Goal: Task Accomplishment & Management: Manage account settings

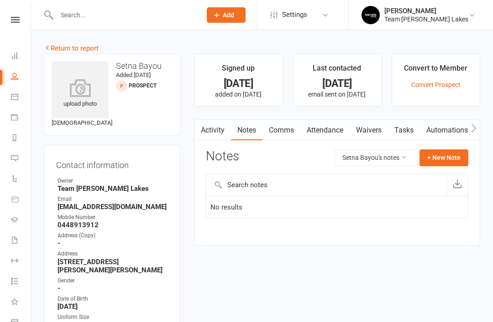
click at [143, 20] on input "text" at bounding box center [124, 15] width 141 height 13
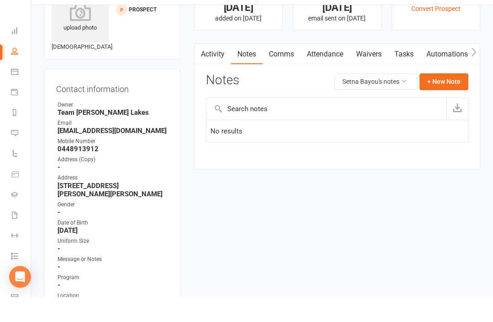
click at [11, 88] on link "Calendar" at bounding box center [21, 98] width 21 height 21
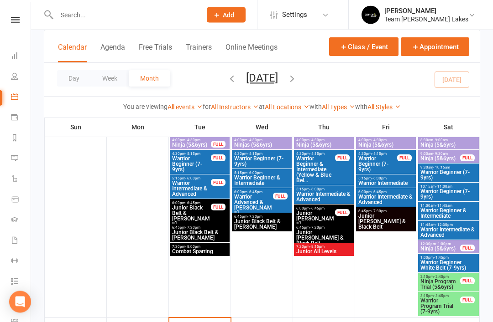
scroll to position [272, 0]
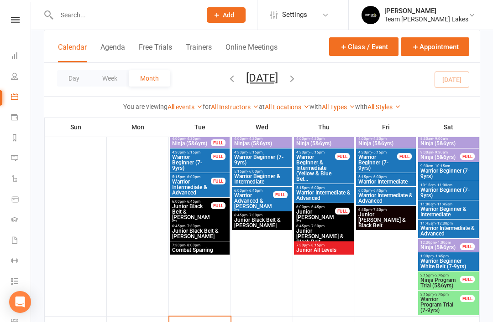
click at [443, 282] on span "Ninja Program Trial (5&6yrs)" at bounding box center [440, 283] width 41 height 11
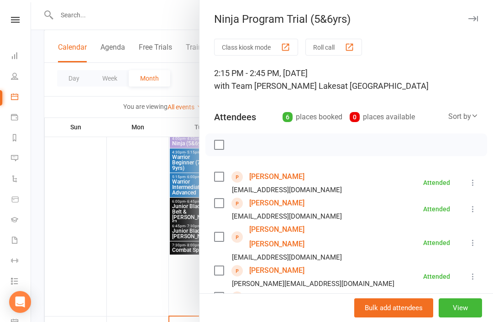
click at [292, 180] on link "Jasper Byramji" at bounding box center [276, 177] width 55 height 15
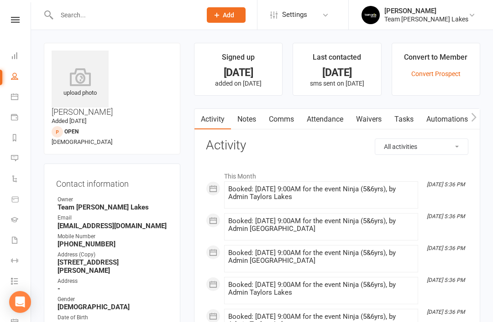
click at [15, 99] on icon at bounding box center [14, 96] width 7 height 7
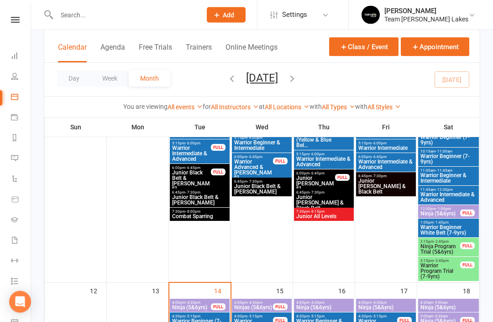
click at [449, 250] on span "Ninja Program Trial (5&6yrs)" at bounding box center [440, 249] width 41 height 11
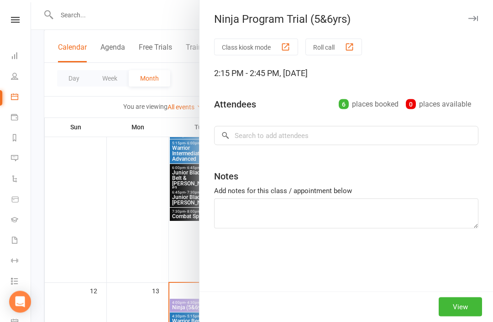
scroll to position [306, 0]
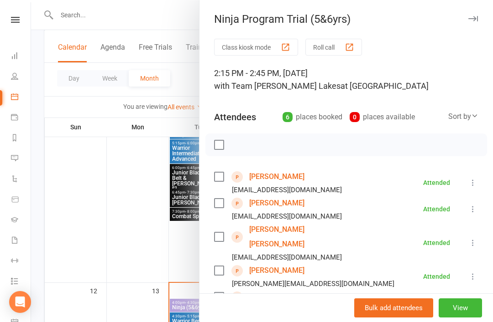
click at [291, 205] on link "Arush Debnath" at bounding box center [276, 203] width 55 height 15
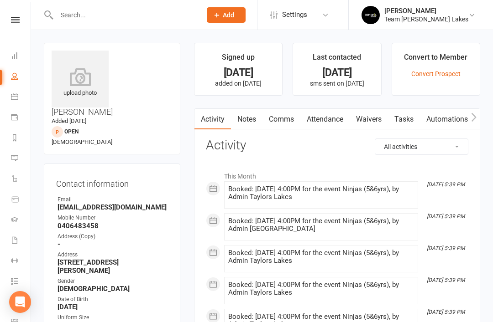
click at [13, 97] on icon at bounding box center [14, 96] width 7 height 7
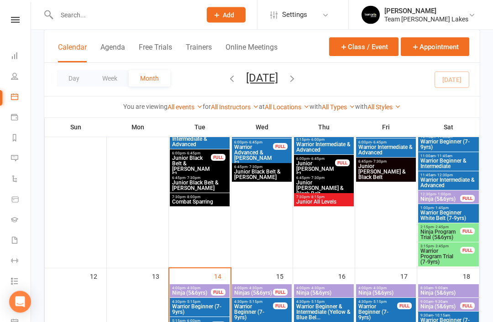
click at [455, 235] on span "Ninja Program Trial (5&6yrs)" at bounding box center [440, 235] width 41 height 11
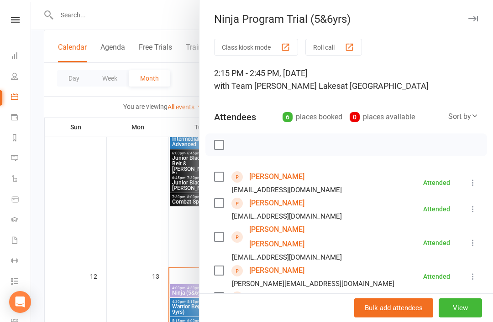
click at [298, 229] on link "Mitchell Minh Dao" at bounding box center [301, 237] width 105 height 29
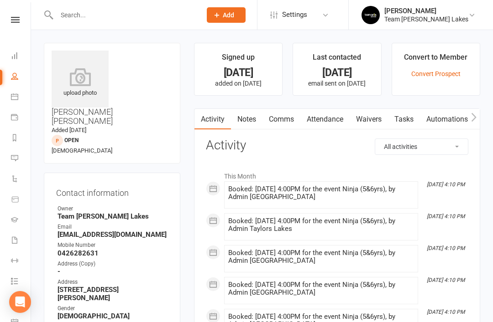
click at [252, 119] on link "Notes" at bounding box center [246, 119] width 31 height 21
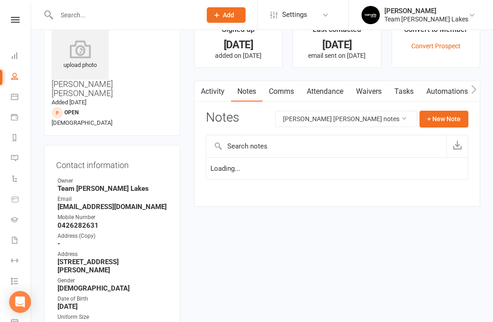
scroll to position [29, 0]
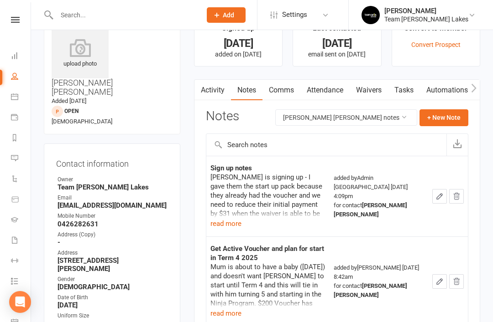
click at [229, 223] on button "read more" at bounding box center [225, 223] width 31 height 11
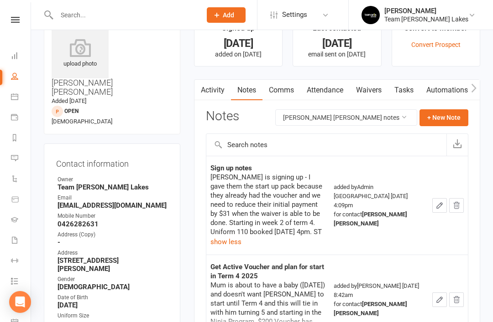
click at [17, 94] on icon at bounding box center [14, 96] width 7 height 7
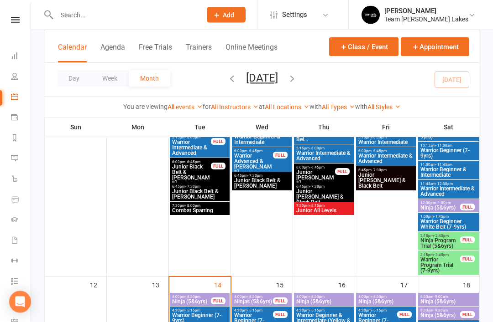
scroll to position [312, 0]
click at [451, 244] on span "Ninja Program Trial (5&6yrs)" at bounding box center [440, 243] width 41 height 11
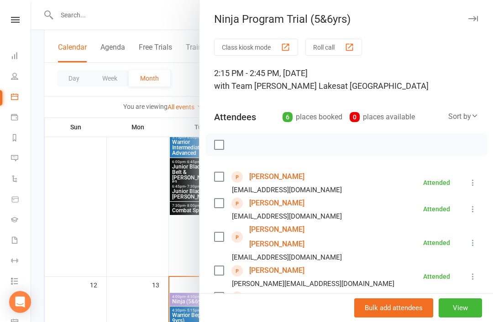
click at [291, 264] on link "Kiaan Sachdev" at bounding box center [276, 271] width 55 height 15
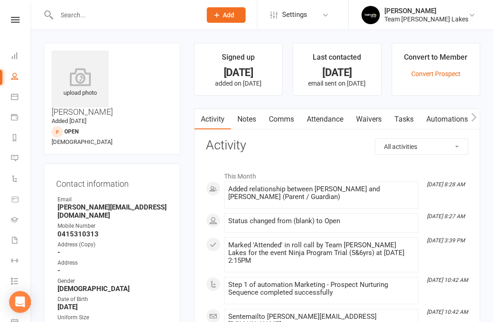
click at [250, 125] on link "Notes" at bounding box center [246, 119] width 31 height 21
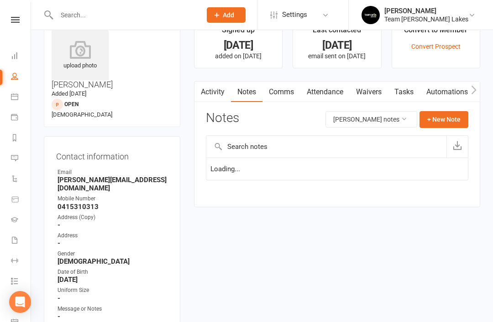
scroll to position [29, 0]
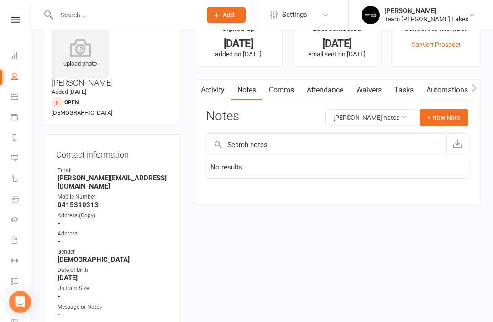
click at [443, 117] on button "+ New Note" at bounding box center [443, 117] width 49 height 16
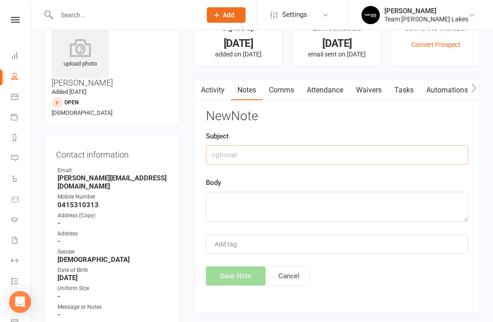
click at [294, 154] on input "text" at bounding box center [337, 155] width 262 height 19
type input "Trial notes"
click at [250, 199] on textarea at bounding box center [337, 207] width 262 height 30
type textarea "l"
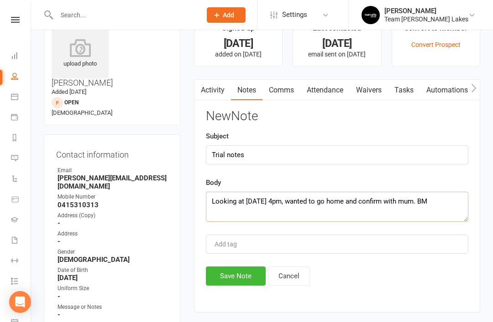
type textarea "Looking at Thursday 4pm, wanted to go home and confirm with mum. BM"
click at [241, 280] on button "Save Note" at bounding box center [236, 276] width 60 height 19
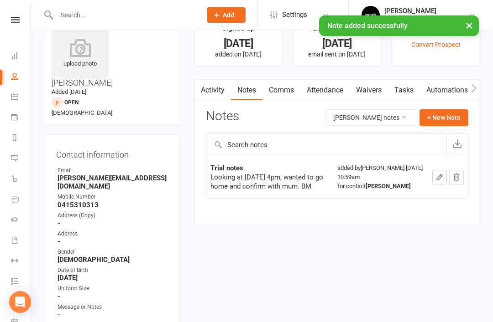
click at [16, 97] on icon at bounding box center [14, 96] width 7 height 7
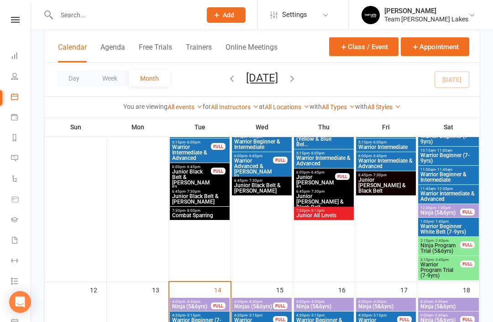
scroll to position [306, 0]
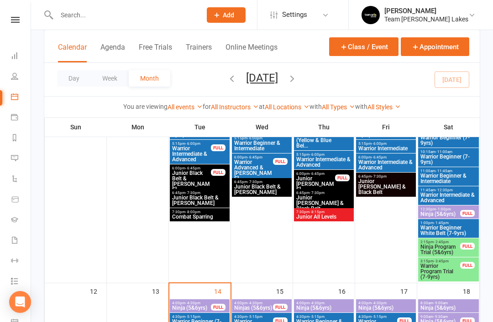
click at [449, 250] on span "Ninja Program Trial (5&6yrs)" at bounding box center [440, 249] width 41 height 11
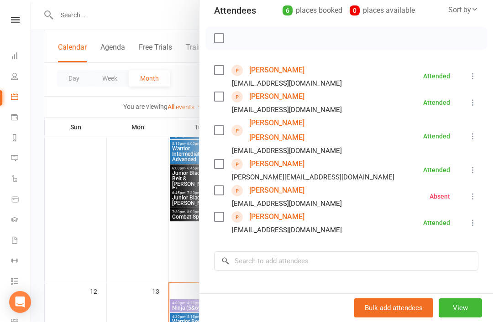
scroll to position [110, 0]
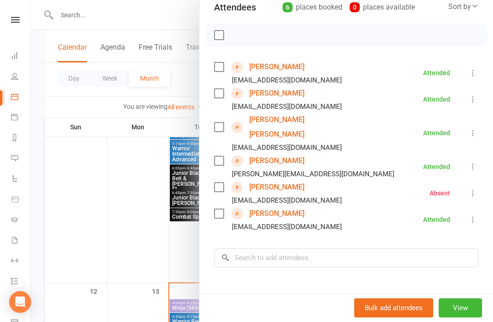
click at [275, 207] on link "Cruz Truda" at bounding box center [276, 214] width 55 height 15
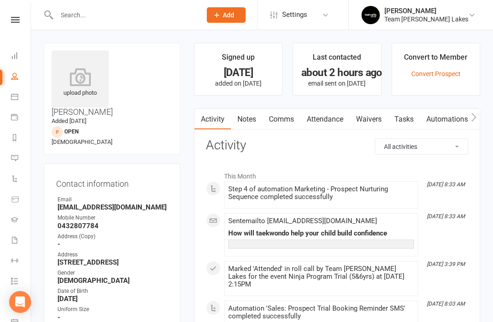
click at [252, 124] on link "Notes" at bounding box center [246, 119] width 31 height 21
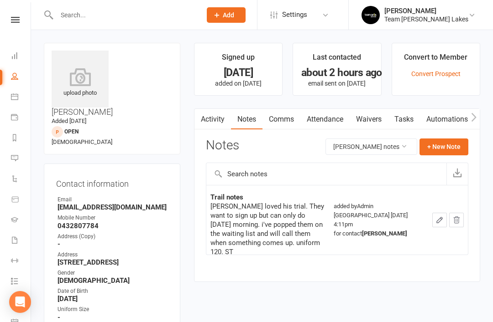
click at [18, 98] on icon at bounding box center [14, 96] width 7 height 7
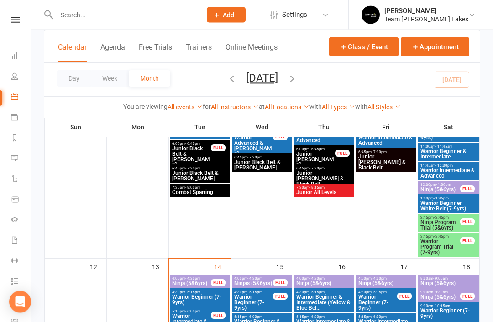
click at [456, 245] on span "Warrior Program Trial (7-9yrs)" at bounding box center [440, 247] width 41 height 16
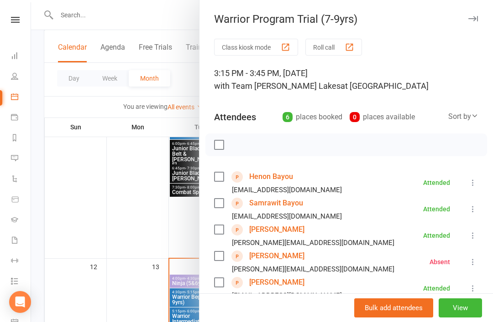
click at [279, 181] on link "Henon Bayou" at bounding box center [271, 177] width 44 height 15
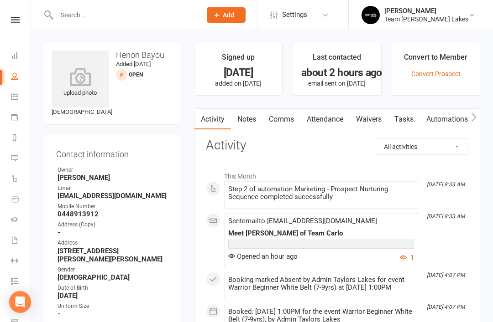
click at [246, 122] on link "Notes" at bounding box center [246, 119] width 31 height 21
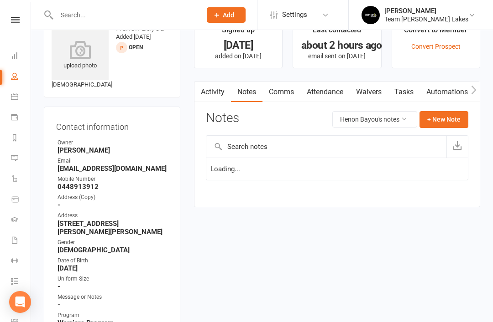
scroll to position [29, 0]
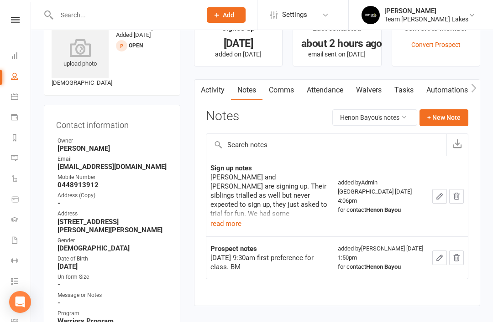
click at [227, 224] on button "read more" at bounding box center [225, 223] width 31 height 11
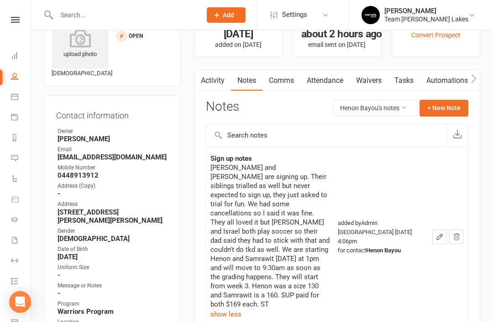
scroll to position [0, 0]
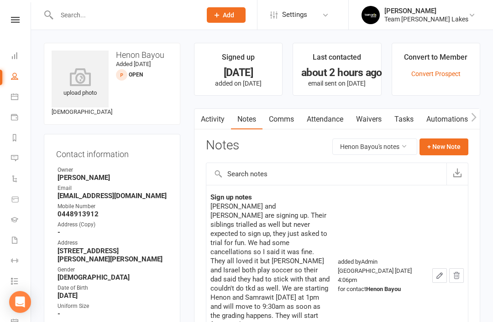
click at [16, 99] on icon at bounding box center [14, 96] width 7 height 7
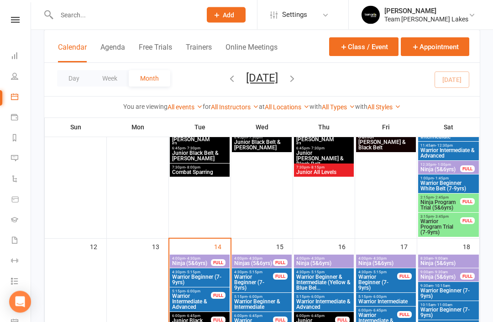
scroll to position [350, 0]
click at [452, 227] on span "Warrior Program Trial (7-9yrs)" at bounding box center [440, 227] width 41 height 16
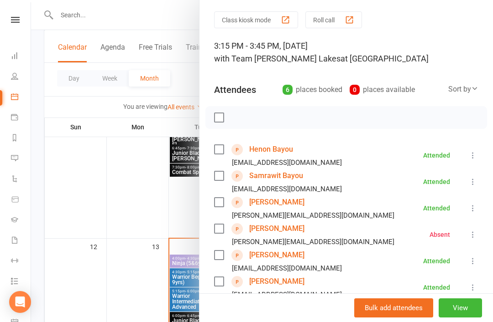
scroll to position [34, 0]
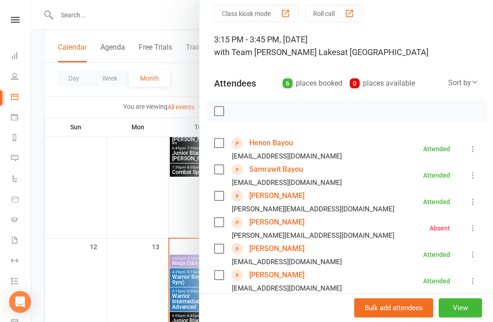
click at [304, 196] on link "Keisha Gunasekara" at bounding box center [276, 196] width 55 height 15
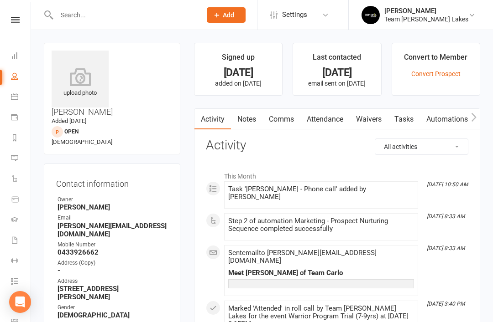
click at [245, 121] on link "Notes" at bounding box center [246, 119] width 31 height 21
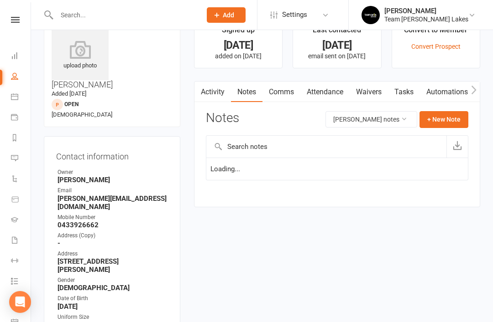
scroll to position [29, 0]
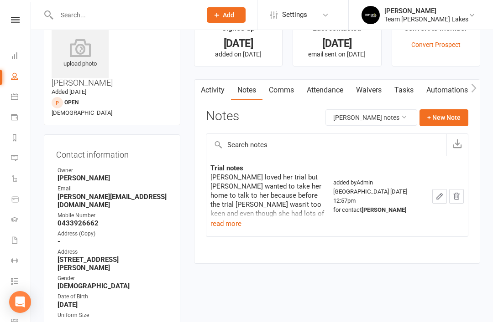
click at [235, 228] on button "read more" at bounding box center [225, 223] width 31 height 11
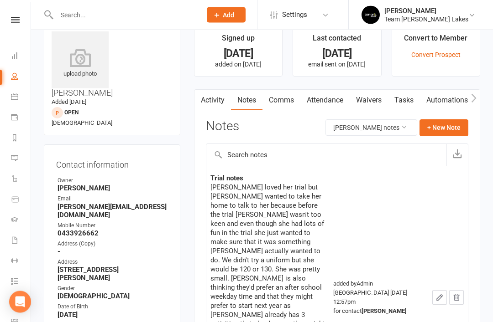
scroll to position [0, 0]
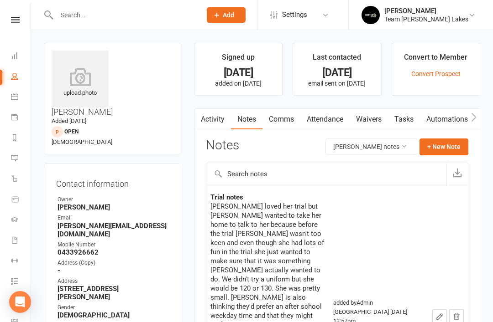
click at [17, 99] on icon at bounding box center [14, 96] width 7 height 7
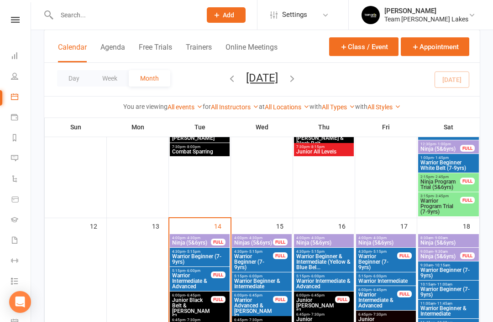
scroll to position [368, 0]
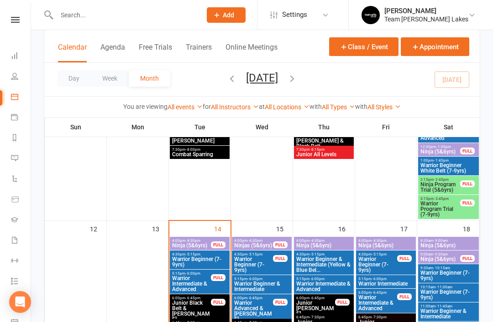
click at [450, 208] on span "Warrior Program Trial (7-9yrs)" at bounding box center [440, 209] width 41 height 16
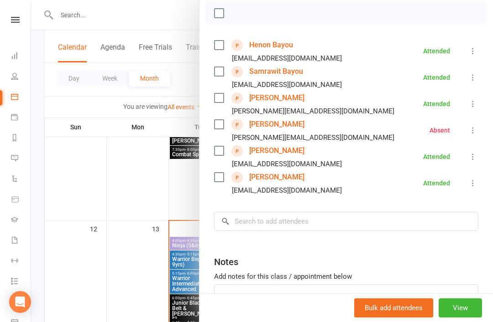
scroll to position [137, 0]
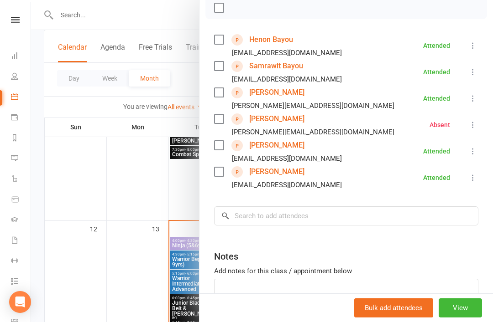
click at [272, 149] on link "Avery Tran" at bounding box center [276, 145] width 55 height 15
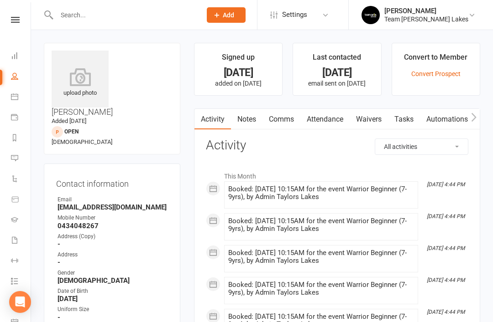
click at [250, 123] on link "Notes" at bounding box center [246, 119] width 31 height 21
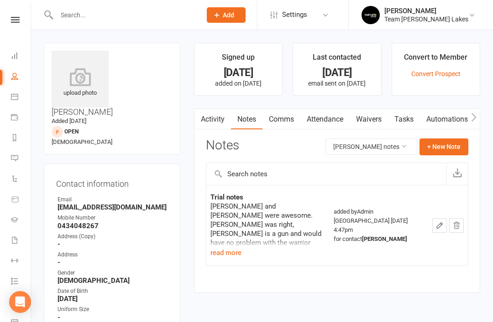
click at [229, 252] on button "read more" at bounding box center [225, 253] width 31 height 11
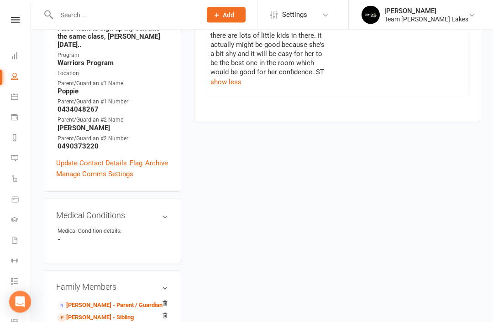
scroll to position [308, 0]
click at [101, 313] on link "Axel Tran - Sibling" at bounding box center [95, 318] width 76 height 10
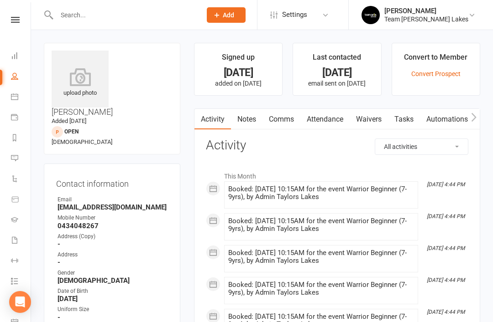
click at [248, 119] on link "Notes" at bounding box center [246, 119] width 31 height 21
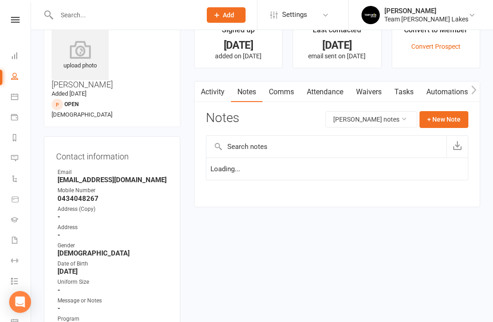
scroll to position [29, 0]
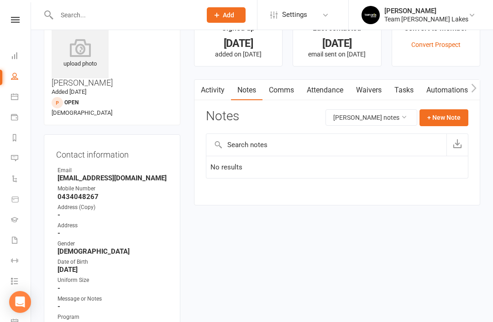
click at [16, 158] on icon at bounding box center [14, 158] width 7 height 7
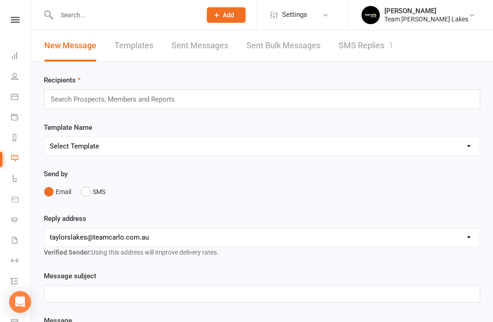
click at [374, 45] on link "SMS Replies 1" at bounding box center [365, 45] width 55 height 31
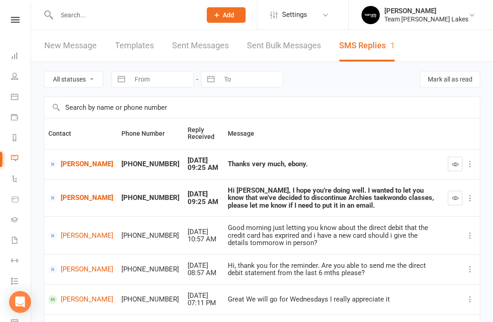
click at [78, 202] on link "Ebony Sammut" at bounding box center [80, 198] width 65 height 9
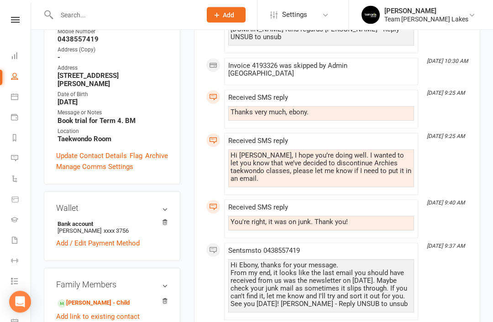
scroll to position [205, 0]
click at [99, 299] on link "Archie Sammut - Child" at bounding box center [93, 304] width 72 height 10
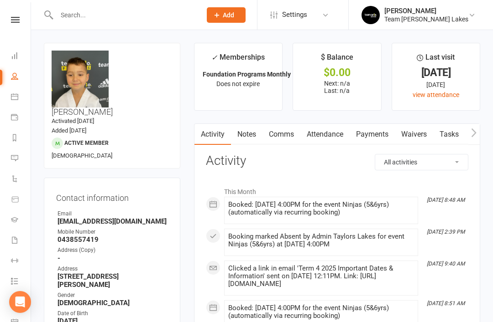
click at [18, 101] on link "Calendar" at bounding box center [21, 98] width 21 height 21
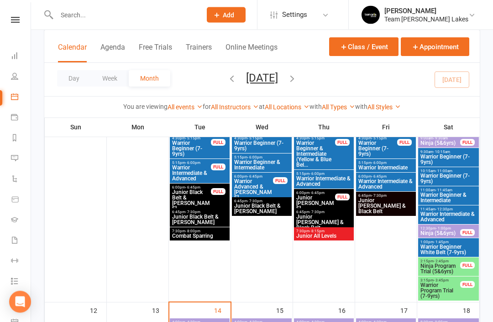
click at [447, 265] on span "Ninja Program Trial (5&6yrs)" at bounding box center [440, 269] width 41 height 11
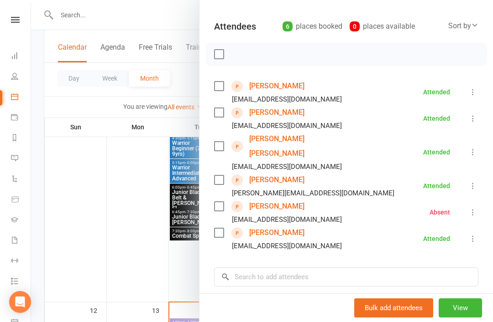
scroll to position [91, 0]
click at [280, 199] on link "Jagraj Singh" at bounding box center [276, 206] width 55 height 15
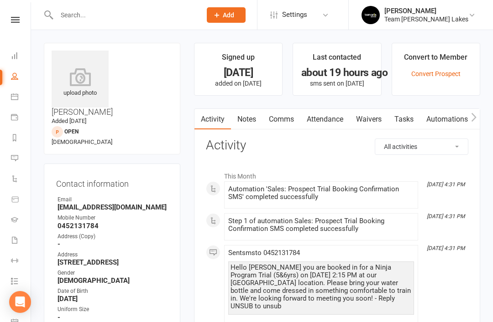
click at [252, 121] on link "Notes" at bounding box center [246, 119] width 31 height 21
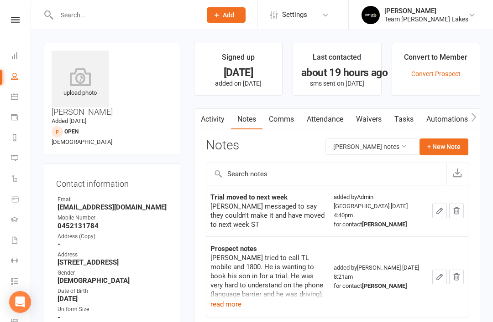
click at [15, 96] on icon at bounding box center [14, 96] width 7 height 7
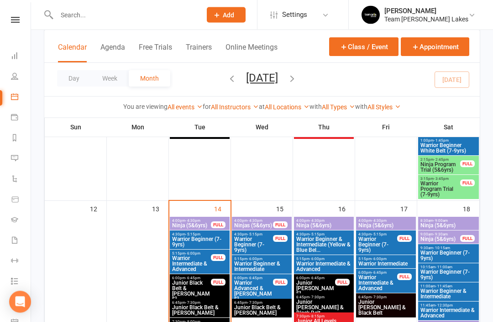
scroll to position [381, 0]
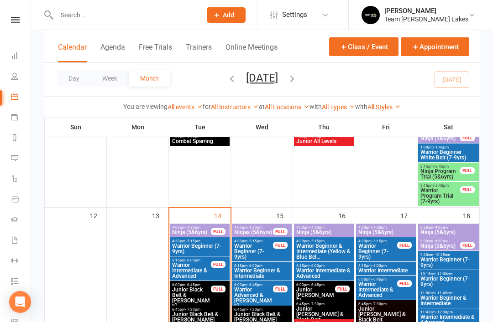
click at [448, 198] on span "Warrior Program Trial (7-9yrs)" at bounding box center [440, 196] width 41 height 16
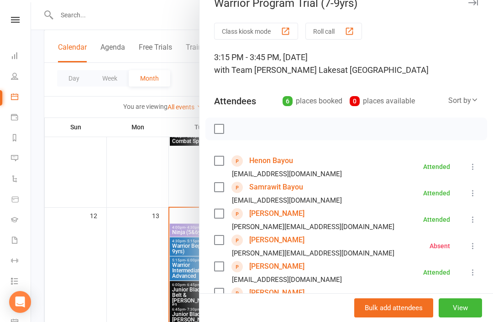
scroll to position [16, 0]
click at [282, 243] on link "Nazzareno Maerz" at bounding box center [276, 240] width 55 height 15
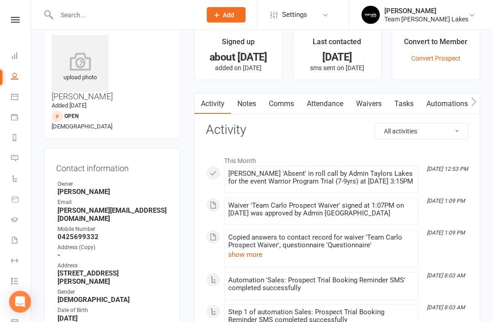
scroll to position [12, 0]
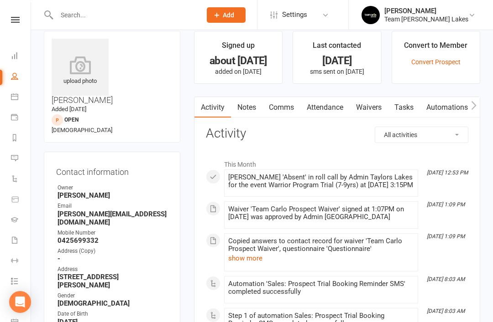
click at [250, 108] on link "Notes" at bounding box center [246, 107] width 31 height 21
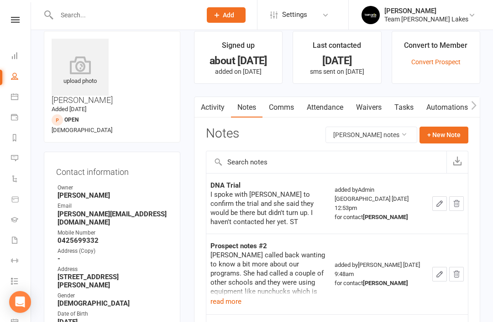
click at [285, 111] on link "Comms" at bounding box center [281, 107] width 38 height 21
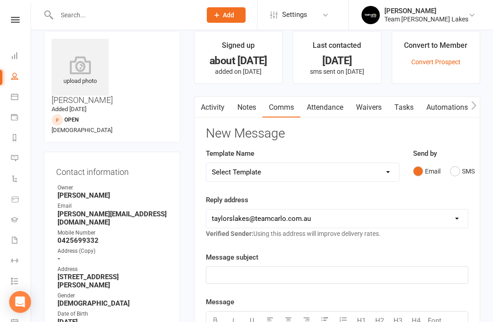
click at [457, 174] on button "SMS" at bounding box center [462, 171] width 25 height 17
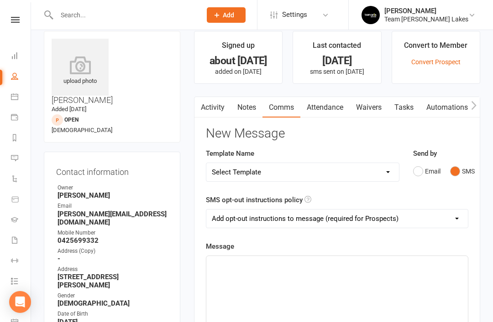
click at [279, 269] on p "﻿" at bounding box center [337, 264] width 250 height 11
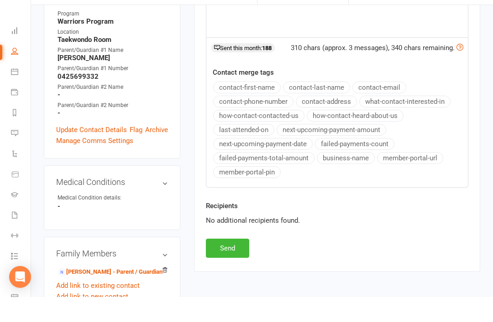
scroll to position [350, 0]
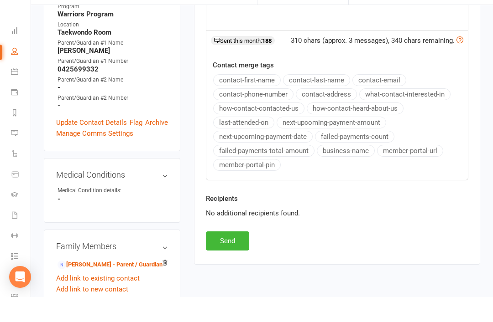
click at [231, 257] on button "Send" at bounding box center [227, 266] width 43 height 19
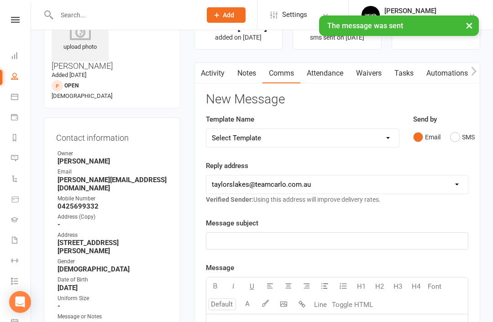
scroll to position [0, 0]
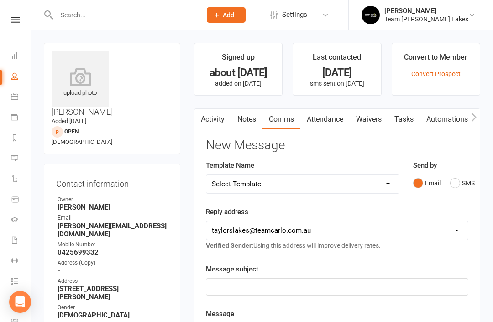
click at [20, 99] on link "Calendar" at bounding box center [21, 98] width 21 height 21
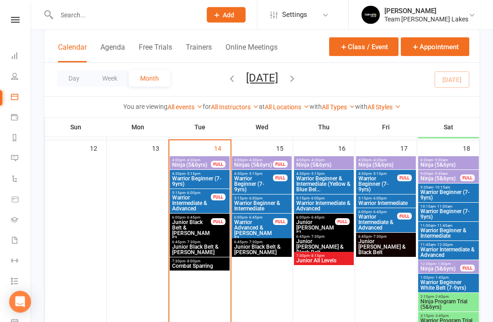
click at [450, 322] on span "Warrior Program Trial (7-9yrs)" at bounding box center [448, 324] width 57 height 11
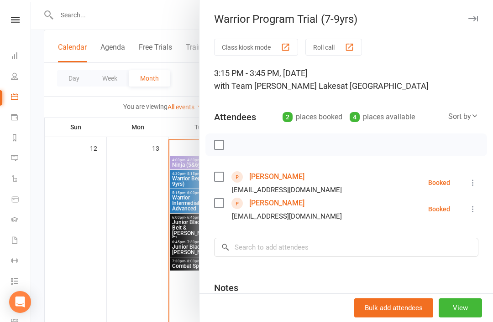
click at [290, 174] on link "[PERSON_NAME]" at bounding box center [276, 177] width 55 height 15
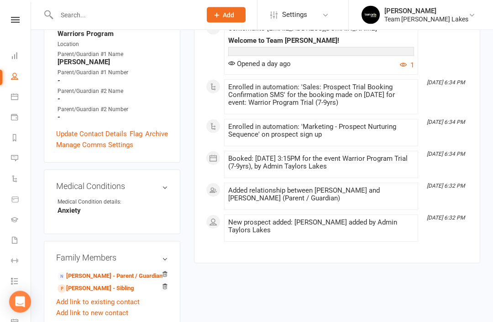
scroll to position [339, 0]
click at [99, 284] on link "[PERSON_NAME] - Sibling" at bounding box center [95, 289] width 76 height 10
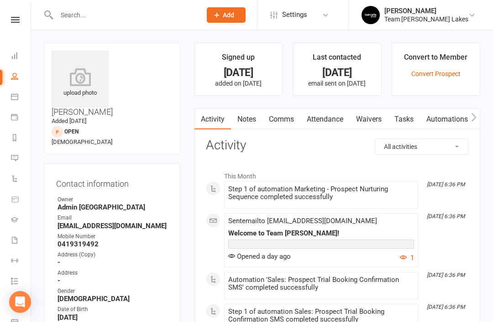
click at [246, 125] on link "Notes" at bounding box center [246, 119] width 31 height 21
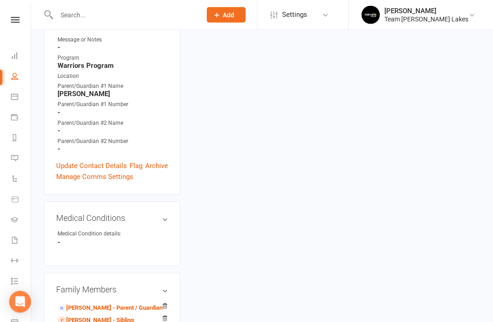
scroll to position [307, 0]
click at [103, 316] on link "[PERSON_NAME] - Sibling" at bounding box center [95, 321] width 76 height 10
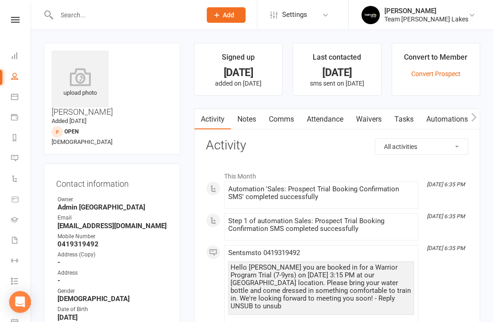
click at [471, 15] on icon at bounding box center [471, 14] width 7 height 7
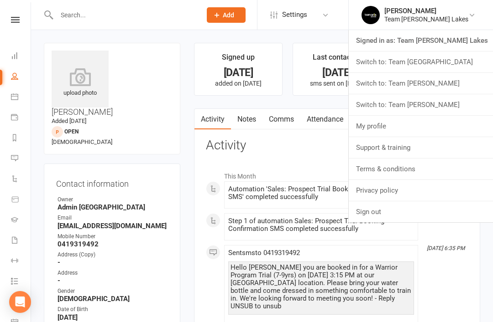
click at [458, 83] on link "Switch to: Team [PERSON_NAME]" at bounding box center [420, 83] width 144 height 21
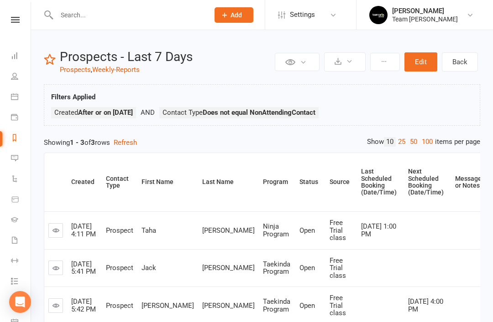
click at [466, 18] on icon at bounding box center [469, 14] width 7 height 7
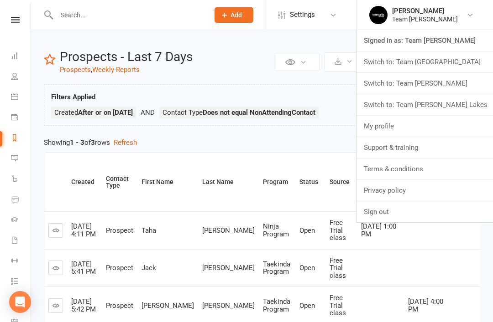
click at [446, 103] on link "Switch to: Team [PERSON_NAME] Lakes" at bounding box center [424, 104] width 136 height 21
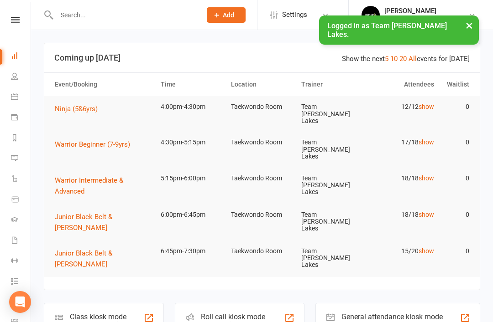
click at [16, 99] on icon at bounding box center [14, 96] width 7 height 7
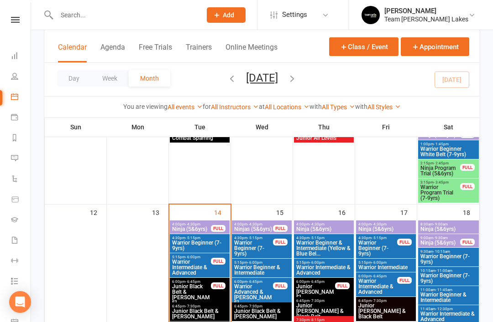
scroll to position [385, 0]
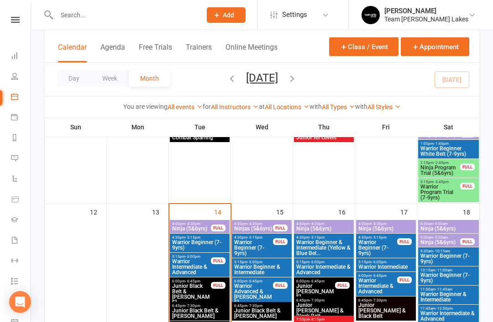
click at [456, 189] on span "Warrior Program Trial (7-9yrs)" at bounding box center [440, 192] width 41 height 16
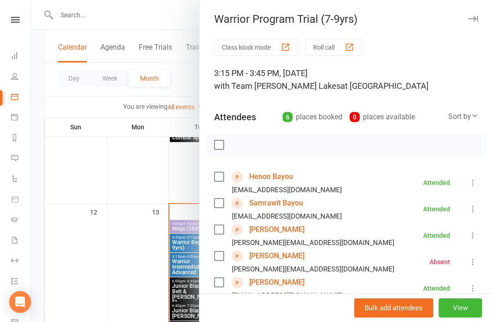
click at [477, 21] on icon "button" at bounding box center [473, 18] width 10 height 5
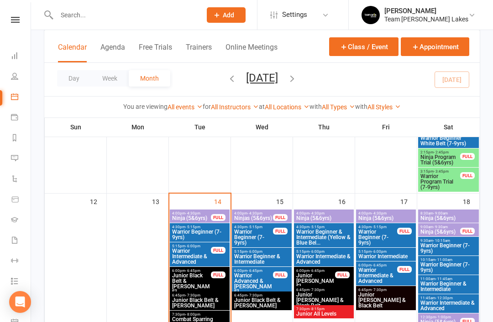
scroll to position [460, 0]
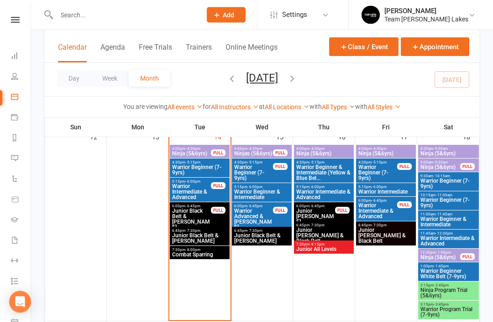
click at [449, 311] on span "Warrior Program Trial (7-9yrs)" at bounding box center [448, 312] width 57 height 11
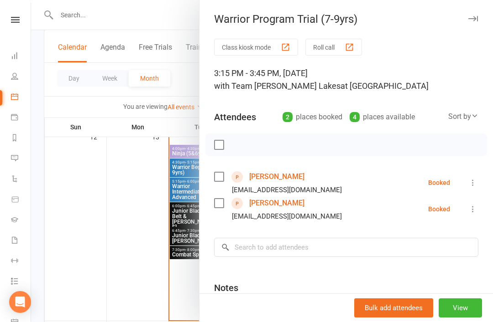
click at [475, 19] on icon "button" at bounding box center [473, 18] width 10 height 5
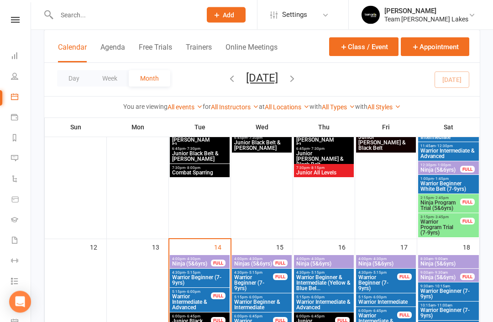
scroll to position [348, 0]
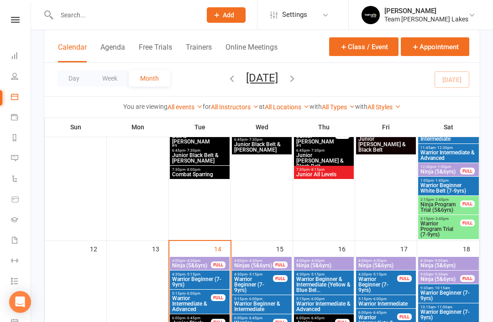
click at [468, 10] on link "Brooke Mollica Team Carlo Taylors Lakes" at bounding box center [419, 15] width 117 height 18
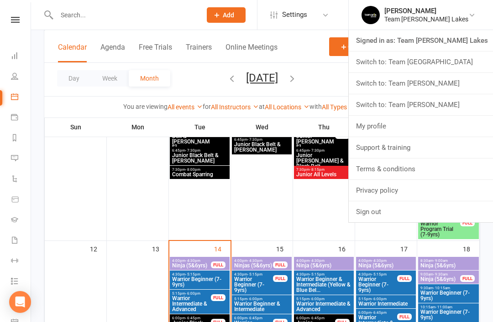
click at [461, 85] on link "Switch to: Team [PERSON_NAME]" at bounding box center [420, 83] width 144 height 21
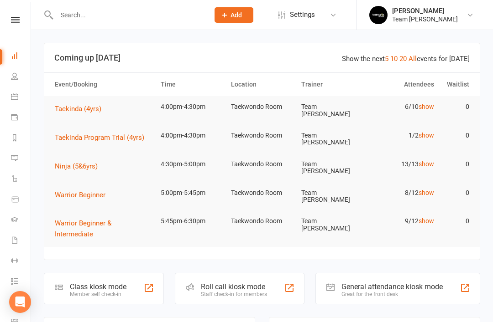
click at [18, 140] on icon at bounding box center [14, 137] width 7 height 7
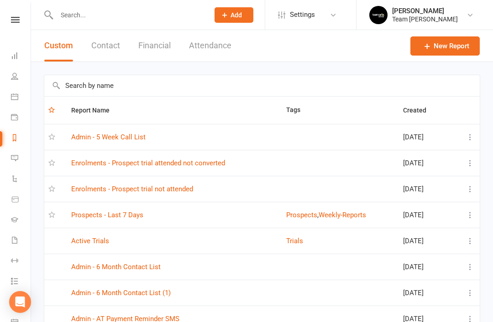
click at [125, 224] on td "Prospects - Last 7 Days" at bounding box center [174, 215] width 215 height 26
click at [115, 216] on link "Prospects - Last 7 Days" at bounding box center [107, 215] width 72 height 8
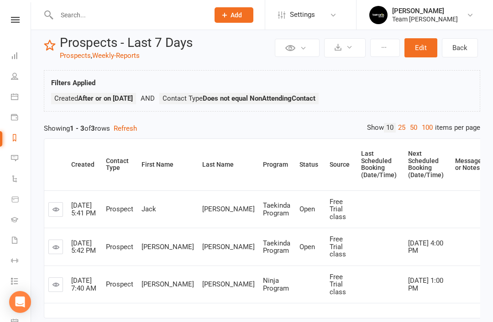
scroll to position [29, 0]
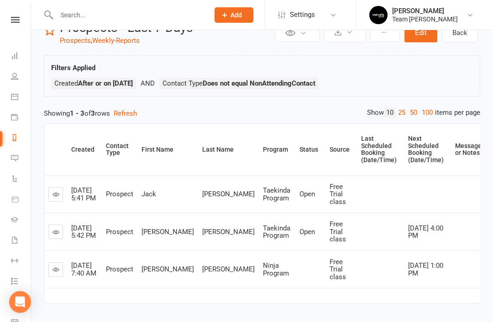
click at [57, 271] on link at bounding box center [55, 270] width 15 height 15
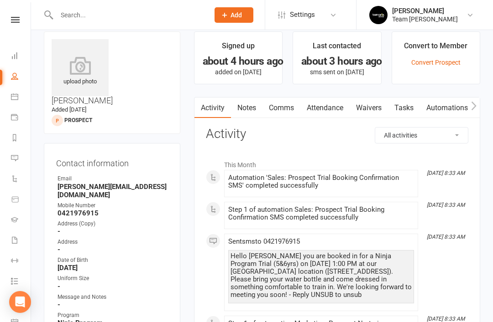
scroll to position [23, 0]
click at [285, 104] on link "Comms" at bounding box center [281, 107] width 38 height 21
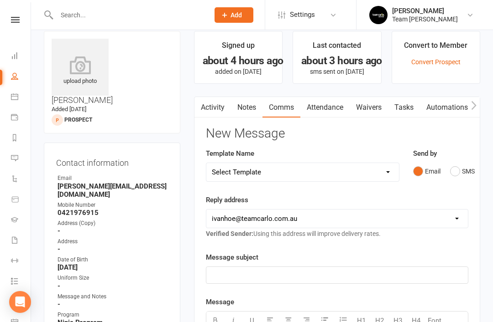
click at [451, 178] on button "SMS" at bounding box center [462, 171] width 25 height 17
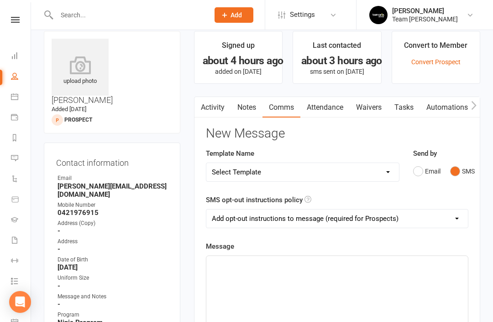
click at [281, 263] on p "﻿" at bounding box center [337, 264] width 250 height 11
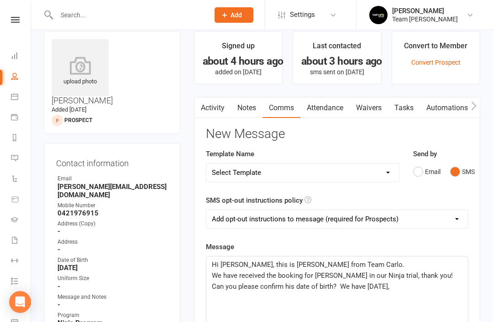
click at [335, 287] on span "Can you please confirm his date of birth? We have 3rd December 2025," at bounding box center [300, 287] width 177 height 8
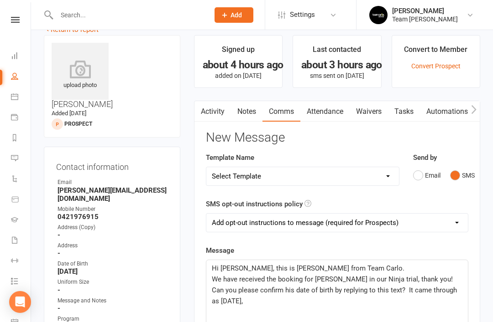
scroll to position [11, 0]
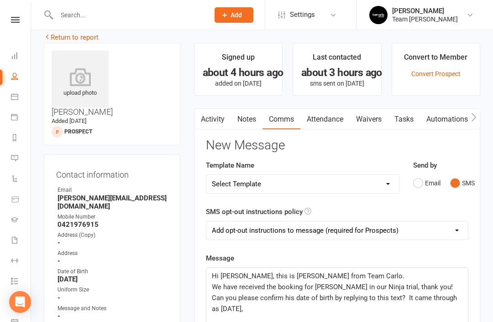
click at [293, 310] on p "Can you please confirm his date of birth by replying to this text? It came thro…" at bounding box center [337, 304] width 250 height 22
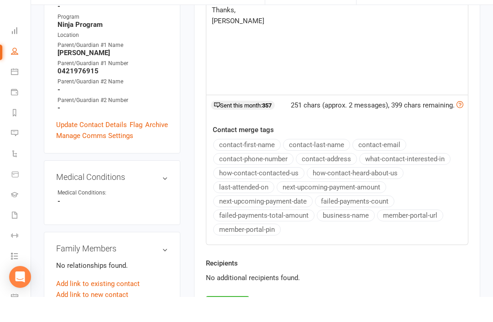
scroll to position [296, 0]
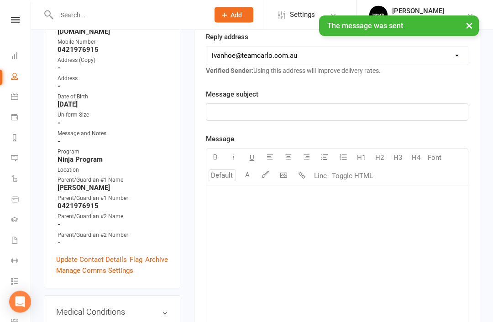
click at [85, 255] on link "Update Contact Details" at bounding box center [91, 260] width 71 height 11
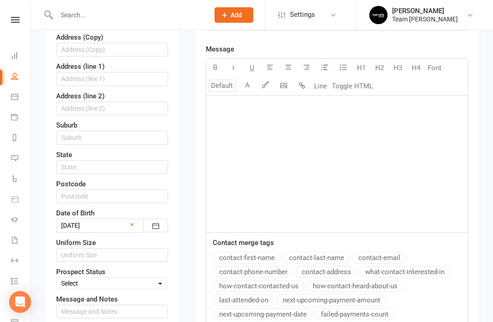
scroll to position [280, 0]
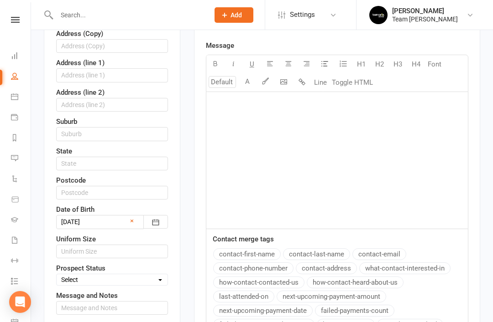
click at [153, 275] on select "Select Open Closed Website Lead Term follow up Waitlist Re-Target Funnel 1st co…" at bounding box center [112, 280] width 111 height 10
select select "Open"
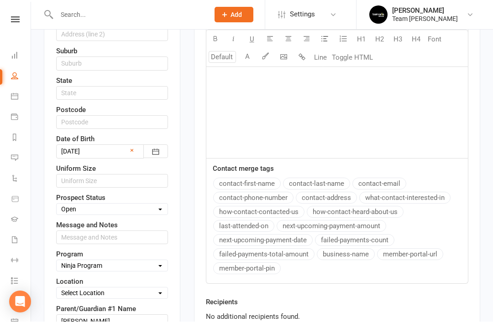
click at [147, 289] on select "Select Location Taekwondo Room Teakwondo @ Preston" at bounding box center [112, 294] width 111 height 10
select select "0"
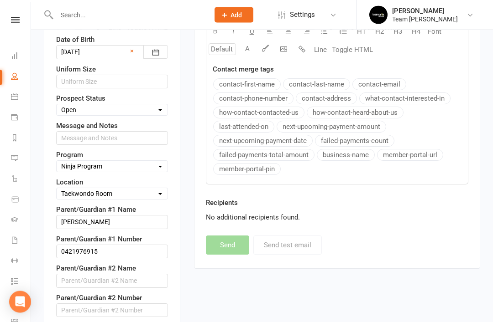
scroll to position [450, 0]
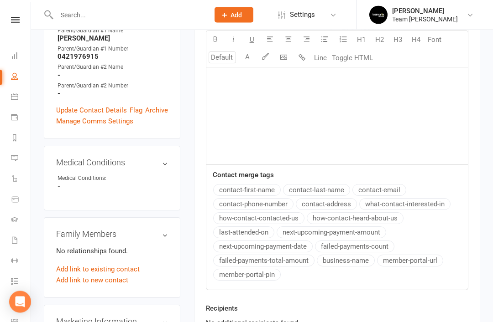
click at [104, 276] on link "Add link to new contact" at bounding box center [92, 281] width 72 height 11
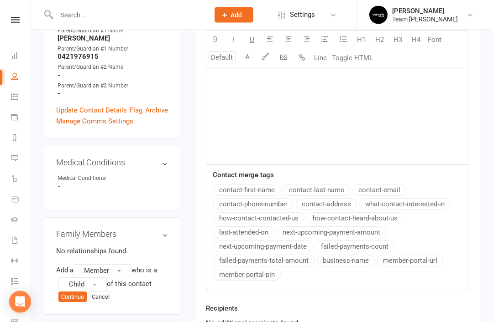
scroll to position [344, 0]
click at [125, 264] on button "Member" at bounding box center [102, 271] width 58 height 14
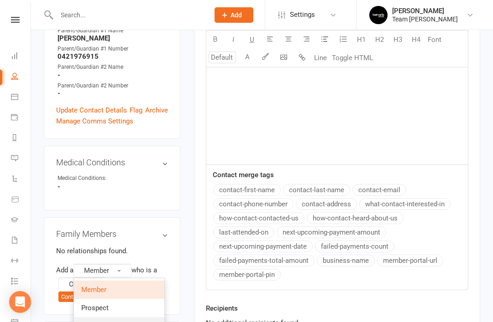
click at [124, 322] on span "Non-attending contact" at bounding box center [115, 326] width 68 height 8
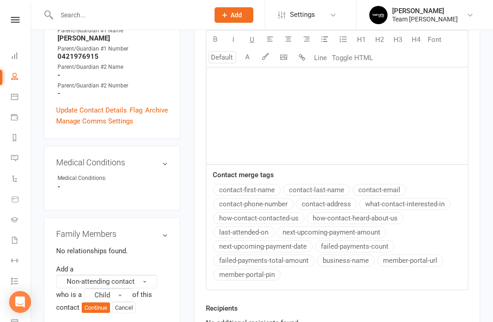
click at [126, 289] on button "Child" at bounding box center [108, 296] width 48 height 14
click at [134, 311] on span "Parent / Guardian" at bounding box center [118, 315] width 53 height 8
click at [99, 314] on button "Continue" at bounding box center [96, 319] width 28 height 11
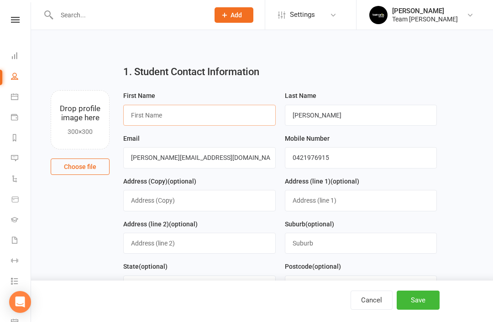
click at [217, 115] on input "text" at bounding box center [199, 115] width 152 height 21
type input "D"
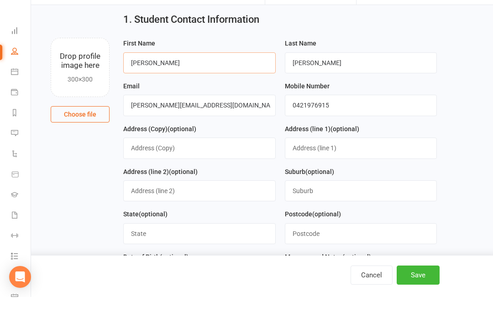
scroll to position [28, 0]
type input "George"
click at [421, 309] on button "Save" at bounding box center [417, 300] width 43 height 19
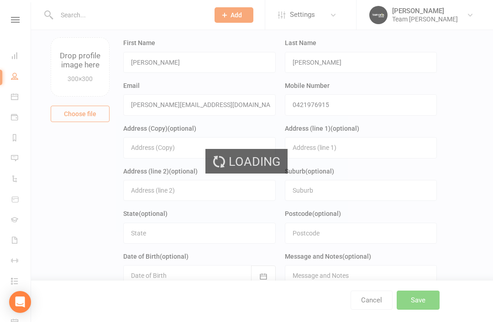
scroll to position [0, 0]
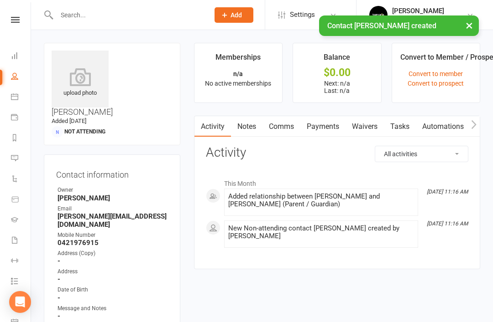
click at [371, 124] on link "Waivers" at bounding box center [364, 126] width 38 height 21
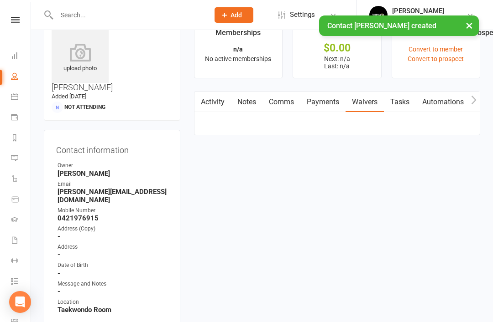
scroll to position [29, 0]
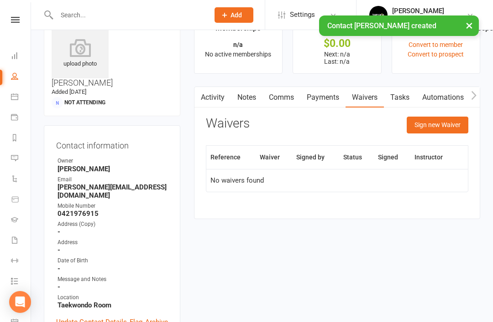
click at [437, 123] on button "Sign new Waiver" at bounding box center [437, 125] width 62 height 16
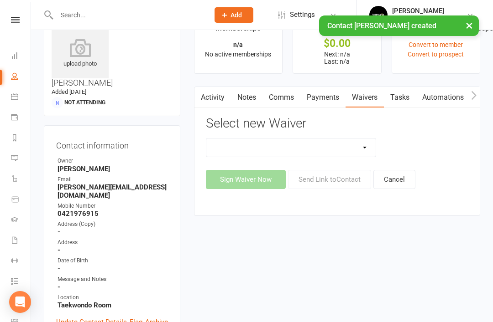
click at [365, 147] on select "Add A Family Member Waiver Family Program Combination Member Waiver (3+ Family …" at bounding box center [291, 148] width 170 height 18
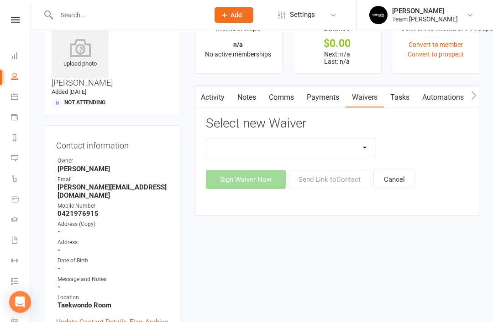
select select "3763"
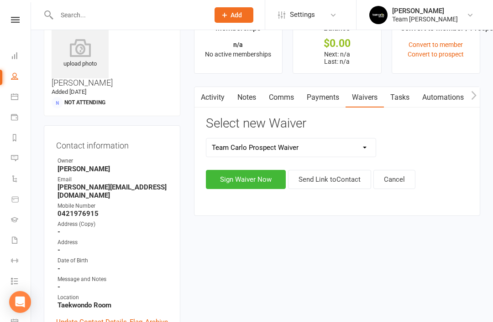
click at [332, 181] on button "Send Link to Contact" at bounding box center [329, 179] width 83 height 19
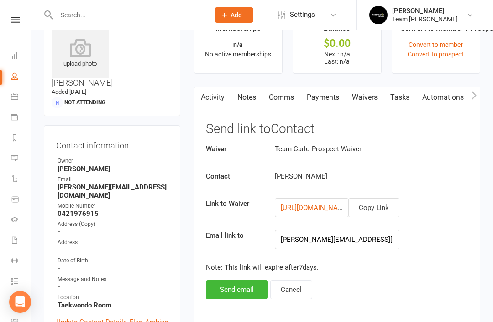
click at [240, 288] on button "Send email" at bounding box center [237, 290] width 62 height 19
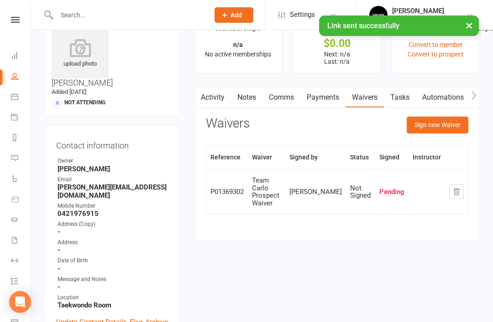
scroll to position [0, 0]
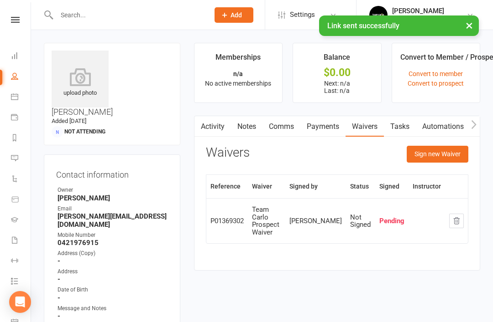
click at [15, 137] on icon at bounding box center [14, 137] width 7 height 7
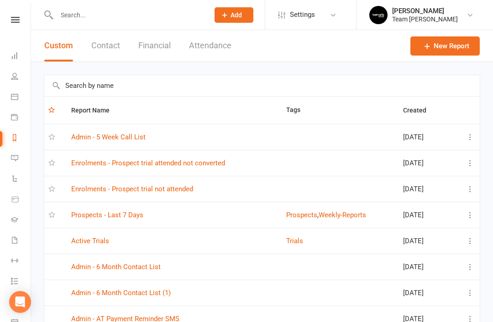
click at [118, 216] on link "Prospects - Last 7 Days" at bounding box center [107, 215] width 72 height 8
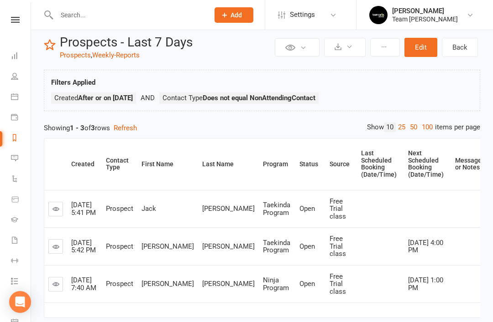
scroll to position [29, 0]
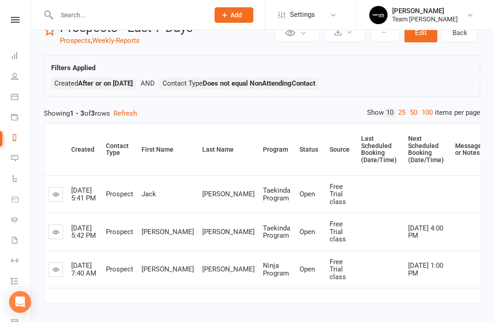
click at [59, 268] on icon at bounding box center [55, 269] width 7 height 7
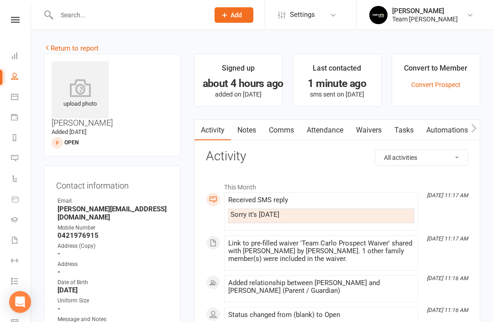
click at [288, 131] on link "Comms" at bounding box center [281, 130] width 38 height 21
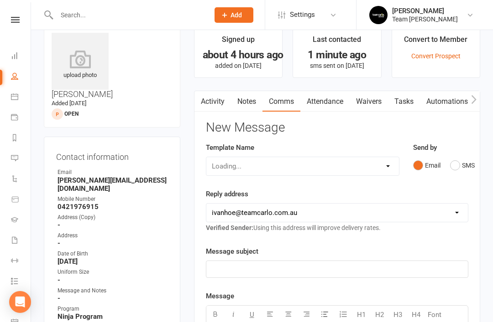
scroll to position [29, 0]
click at [454, 167] on button "SMS" at bounding box center [462, 164] width 25 height 17
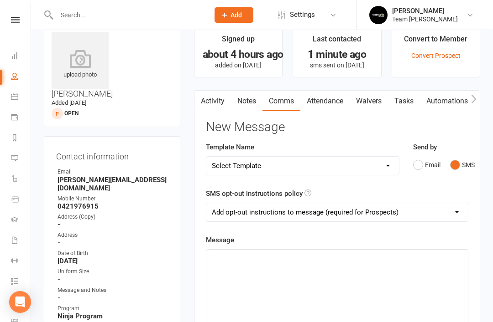
click at [259, 266] on div "﻿" at bounding box center [336, 318] width 261 height 137
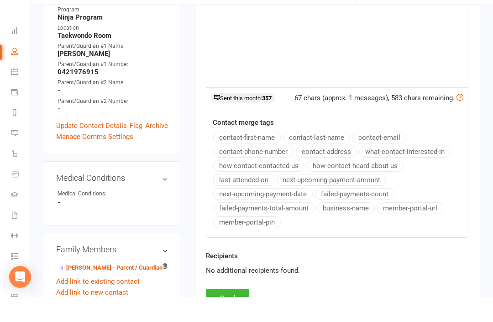
scroll to position [305, 0]
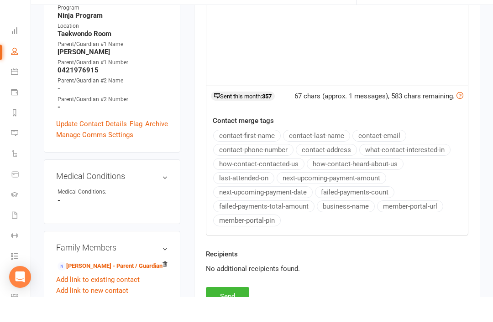
click at [229, 312] on button "Send" at bounding box center [227, 321] width 43 height 19
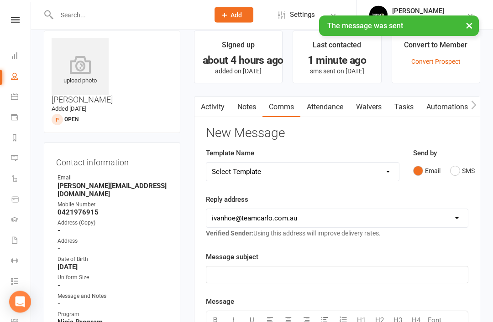
scroll to position [0, 0]
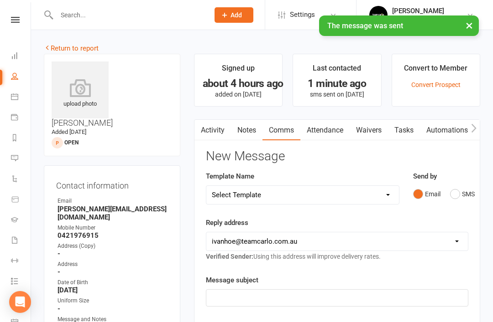
click at [217, 132] on link "Activity" at bounding box center [212, 130] width 36 height 21
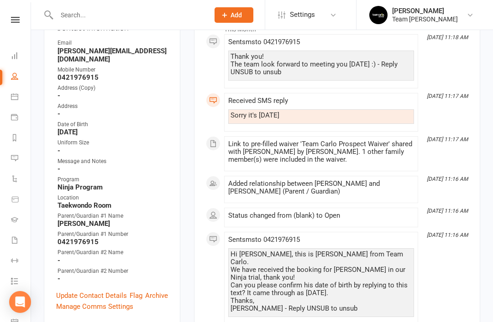
click at [95, 291] on link "Update Contact Details" at bounding box center [91, 296] width 71 height 11
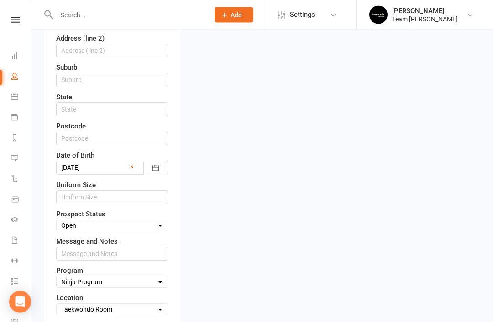
scroll to position [335, 0]
click at [160, 160] on button "button" at bounding box center [155, 167] width 25 height 14
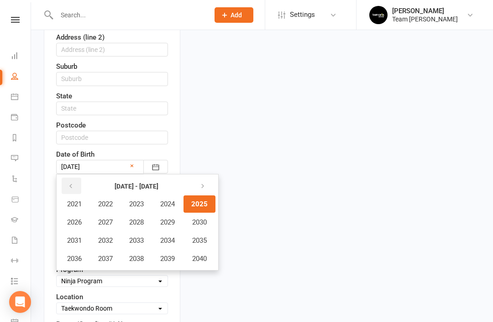
click at [74, 178] on button "button" at bounding box center [72, 186] width 20 height 16
click at [204, 255] on span "2020" at bounding box center [198, 259] width 15 height 8
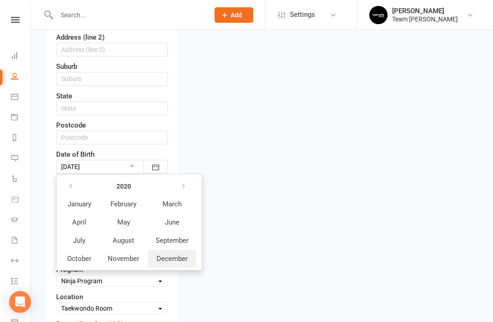
click at [175, 255] on span "December" at bounding box center [171, 259] width 31 height 8
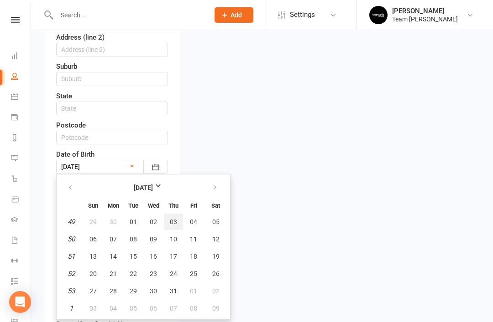
click at [175, 218] on span "03" at bounding box center [173, 221] width 7 height 7
type input "03 Dec 2020"
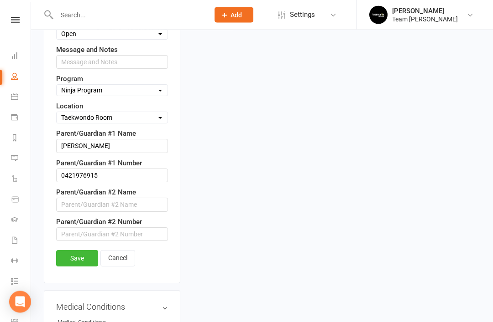
scroll to position [525, 0]
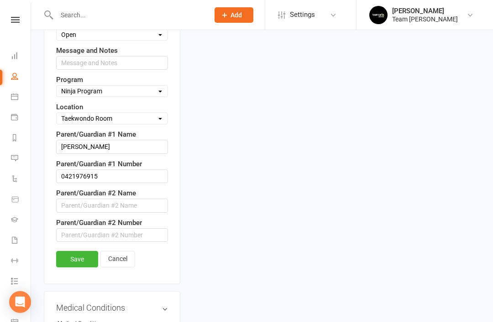
click at [75, 251] on link "Save" at bounding box center [77, 259] width 42 height 16
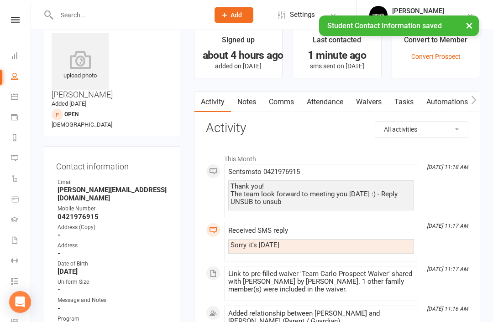
scroll to position [0, 0]
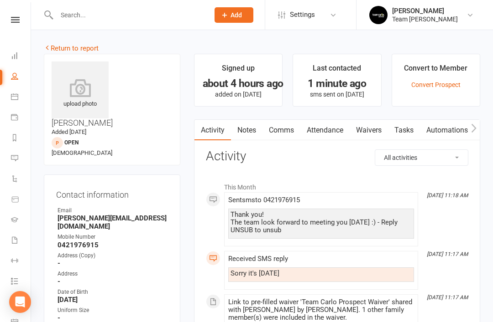
click at [62, 47] on link "Return to report" at bounding box center [71, 48] width 55 height 8
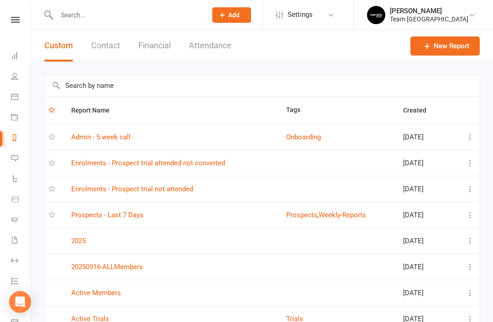
click at [119, 216] on link "Prospects - Last 7 Days" at bounding box center [107, 215] width 72 height 8
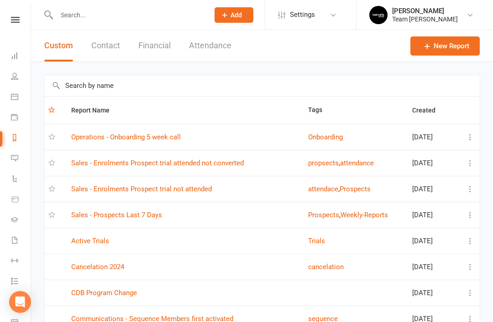
click at [19, 155] on link "Messages 1" at bounding box center [21, 159] width 21 height 21
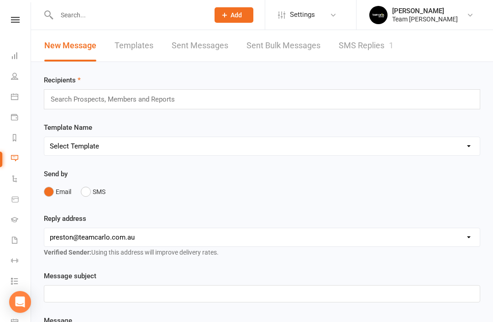
click at [365, 45] on link "SMS Replies 1" at bounding box center [365, 45] width 55 height 31
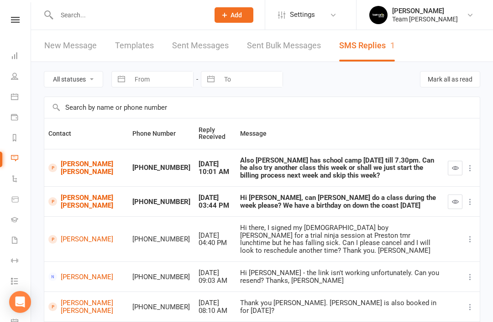
click at [21, 140] on link "Reports" at bounding box center [21, 139] width 21 height 21
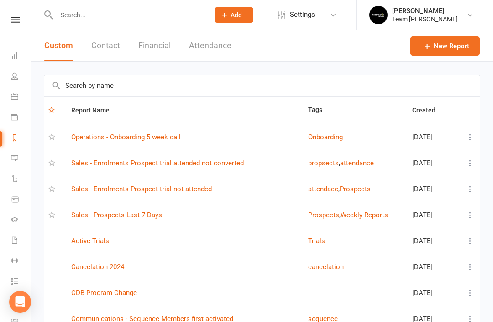
click at [145, 214] on link "Sales - Prospects Last 7 Days" at bounding box center [116, 215] width 91 height 8
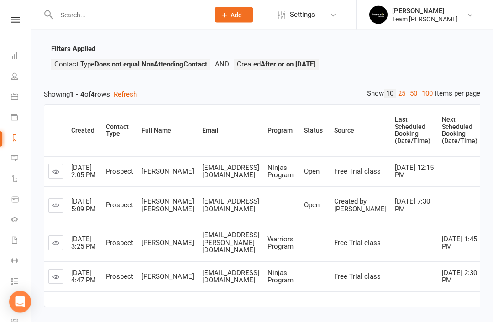
scroll to position [66, 0]
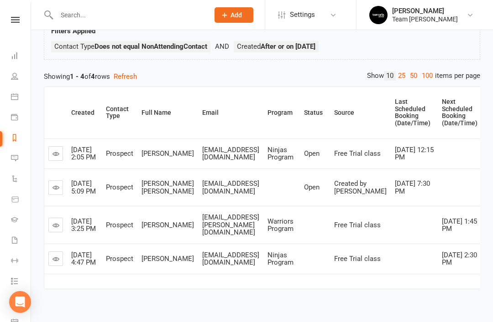
click at [55, 233] on link at bounding box center [55, 225] width 15 height 15
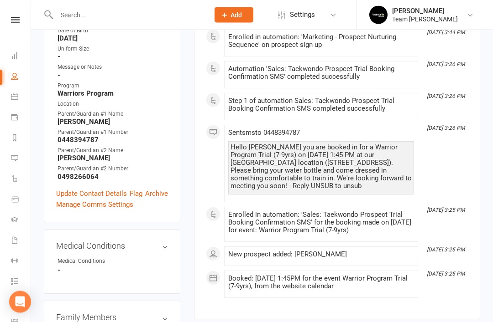
scroll to position [284, 0]
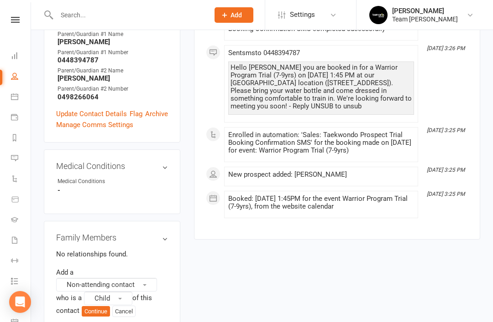
click at [117, 292] on button "Child" at bounding box center [108, 299] width 48 height 14
click at [125, 314] on span "Parent / Guardian" at bounding box center [118, 318] width 53 height 8
click at [104, 317] on button "Continue" at bounding box center [96, 322] width 28 height 11
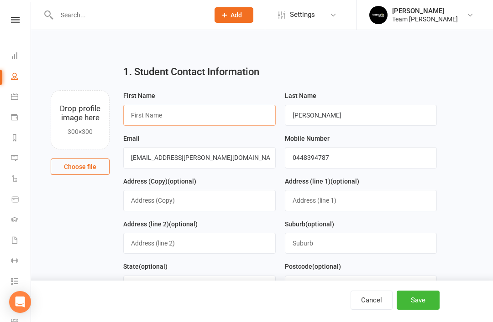
click at [216, 107] on input "text" at bounding box center [199, 115] width 152 height 21
type input "Anny"
click at [329, 118] on input "Miller" at bounding box center [361, 115] width 152 height 21
type input "M"
type input "V"
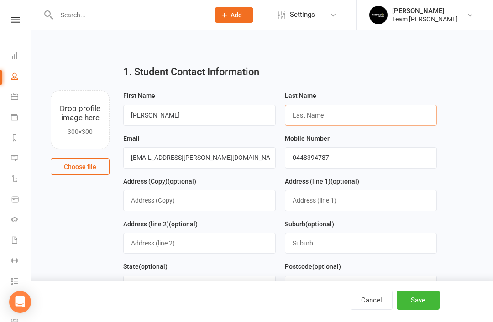
paste input "Apostolidis"
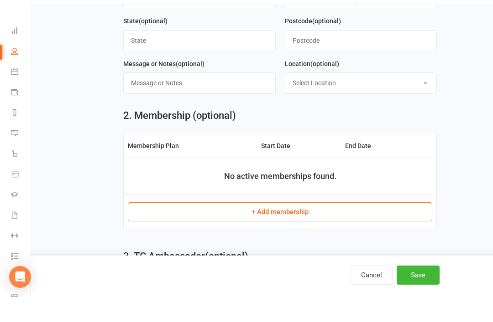
scroll to position [221, 0]
type input "Apostolidis"
click at [423, 307] on button "Save" at bounding box center [417, 300] width 43 height 19
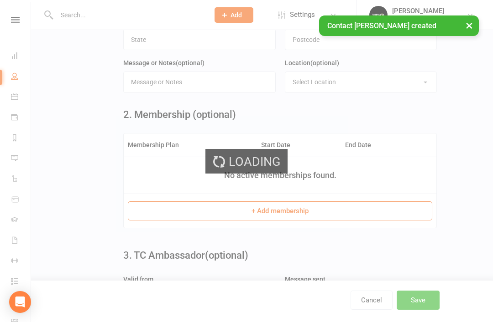
scroll to position [0, 0]
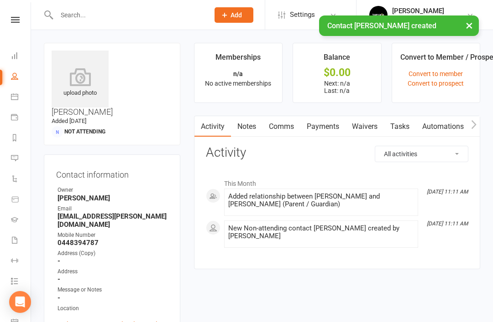
click at [365, 124] on link "Waivers" at bounding box center [364, 126] width 38 height 21
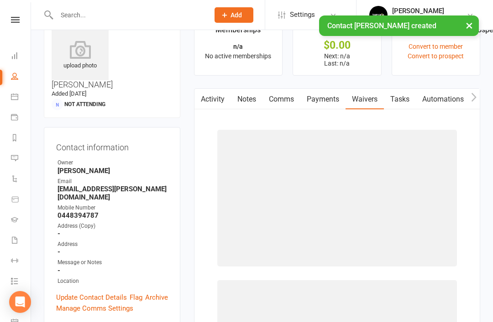
scroll to position [29, 0]
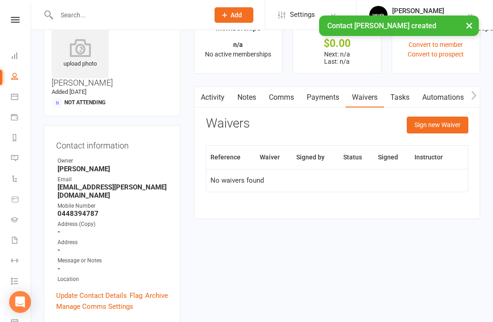
click at [445, 126] on button "Sign new Waiver" at bounding box center [437, 125] width 62 height 16
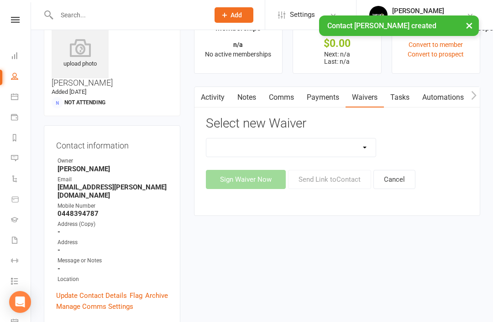
click at [363, 149] on select "Family Program Combination Member Waiver (3+ Family Members) Family Program Com…" at bounding box center [291, 148] width 170 height 18
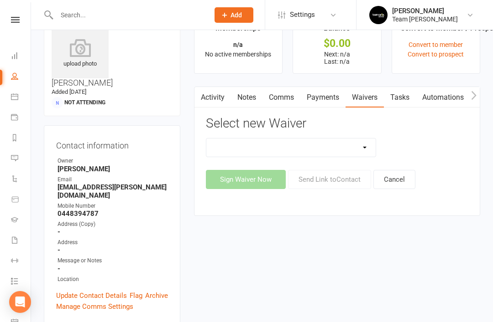
select select "1515"
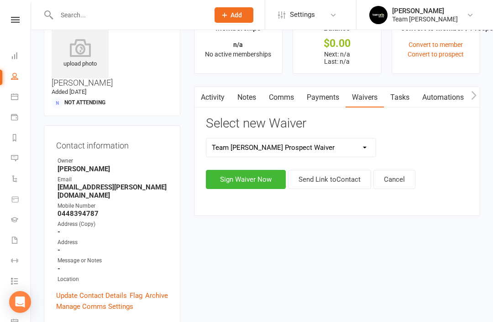
click at [334, 177] on button "Send Link to Contact" at bounding box center [329, 179] width 83 height 19
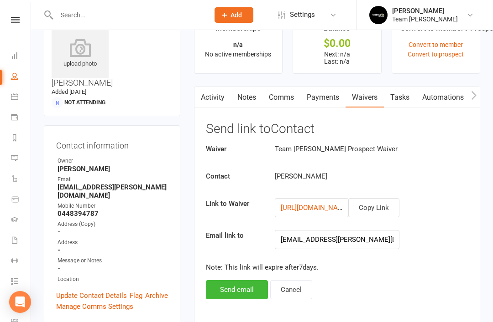
click at [237, 288] on button "Send email" at bounding box center [237, 290] width 62 height 19
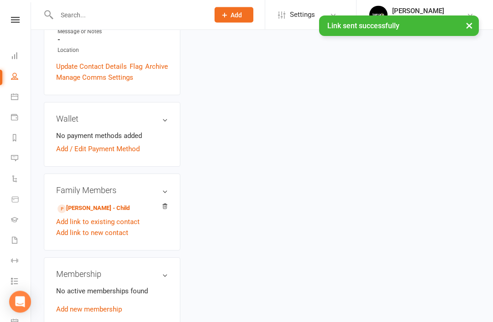
scroll to position [259, 0]
click at [116, 204] on link "Winifred Miller - Child" at bounding box center [93, 209] width 72 height 10
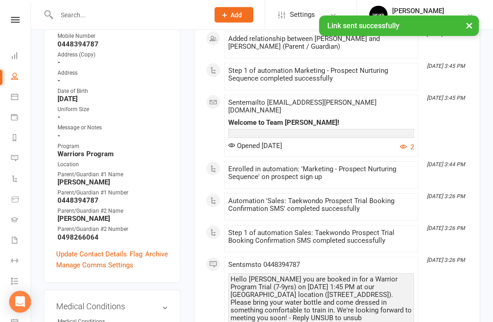
click at [102, 250] on link "Update Contact Details" at bounding box center [91, 255] width 71 height 11
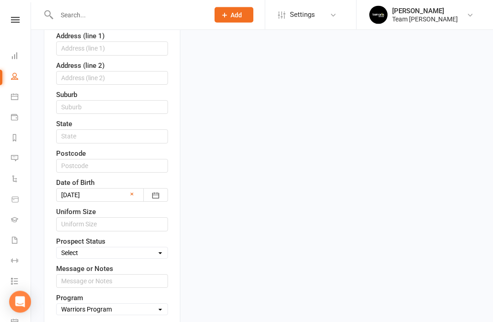
click at [139, 249] on select "Select Open Closed Website Lead Term Follow Up Waiting List Re-Target Funnel 1s…" at bounding box center [112, 254] width 111 height 10
select select "Open"
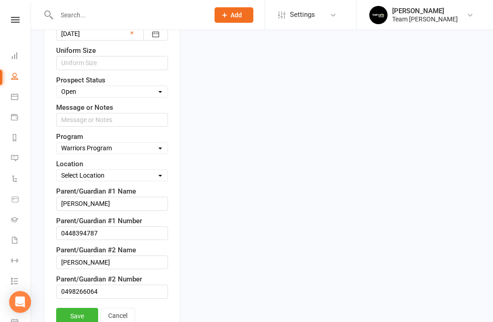
scroll to position [467, 0]
click at [80, 308] on link "Save" at bounding box center [77, 316] width 42 height 16
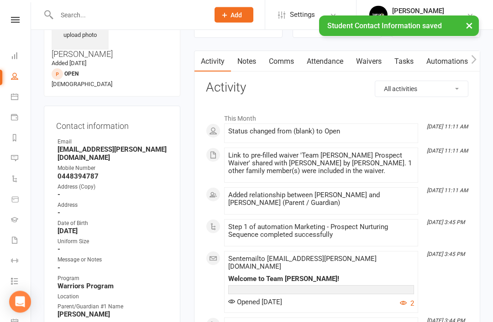
scroll to position [0, 0]
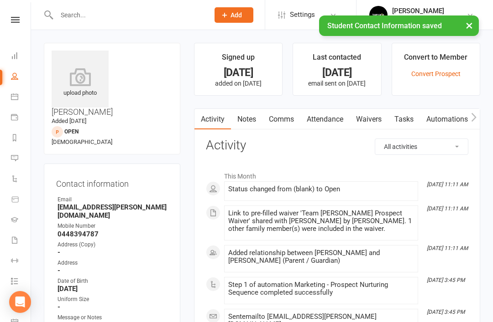
click at [15, 99] on icon at bounding box center [14, 96] width 7 height 7
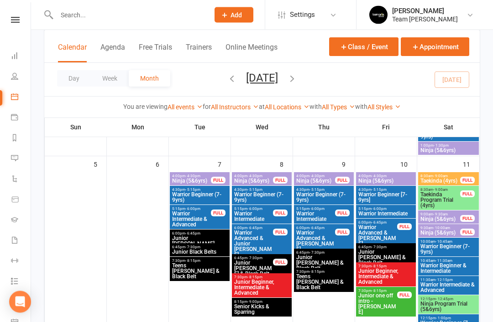
scroll to position [220, 0]
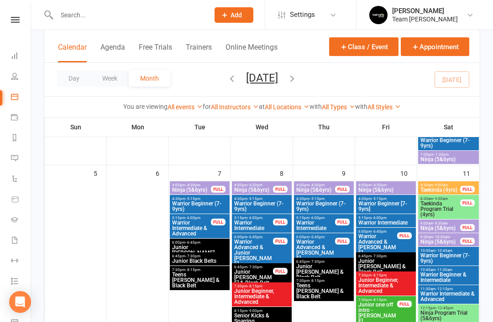
click at [19, 139] on link "Reports" at bounding box center [21, 139] width 21 height 21
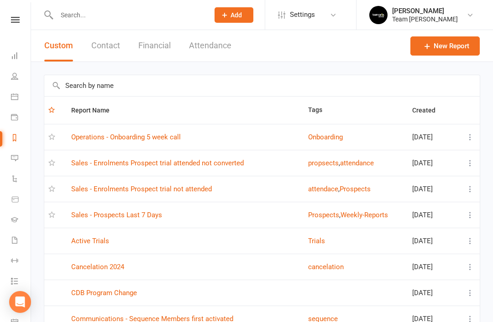
click at [132, 218] on link "Sales - Prospects Last 7 Days" at bounding box center [116, 215] width 91 height 8
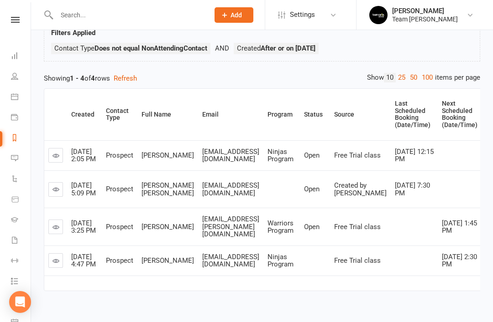
scroll to position [66, 0]
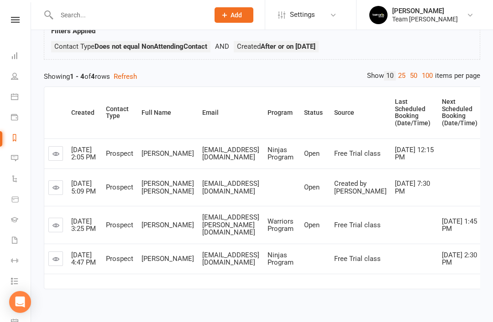
click at [60, 266] on link at bounding box center [55, 259] width 15 height 15
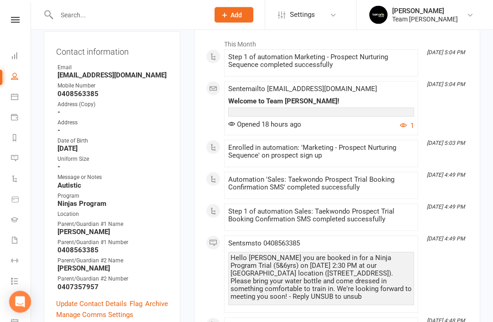
scroll to position [146, 0]
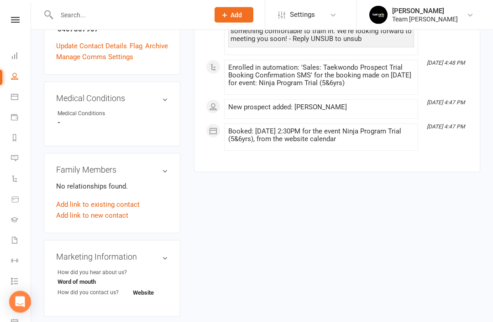
click at [110, 211] on link "Add link to new contact" at bounding box center [92, 216] width 72 height 11
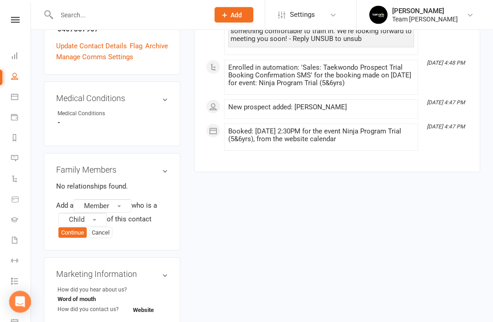
scroll to position [401, 0]
click at [127, 199] on button "Member" at bounding box center [102, 206] width 58 height 14
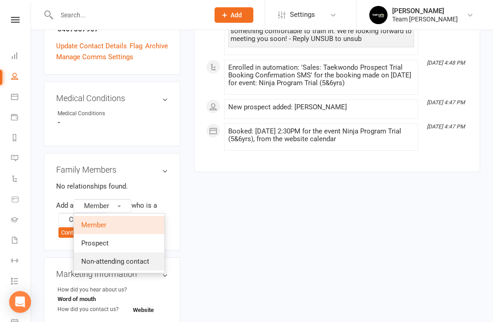
click at [144, 258] on span "Non-attending contact" at bounding box center [115, 262] width 68 height 8
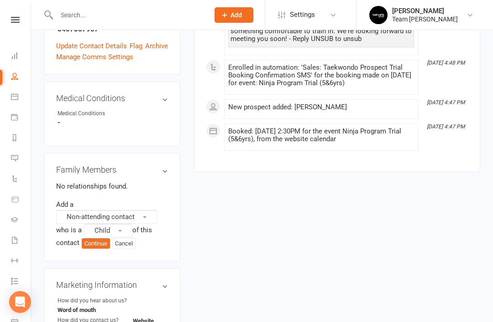
click at [122, 230] on span "button" at bounding box center [120, 231] width 4 height 2
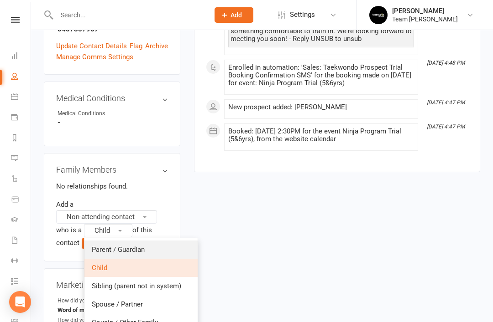
click at [144, 246] on span "Parent / Guardian" at bounding box center [118, 250] width 53 height 8
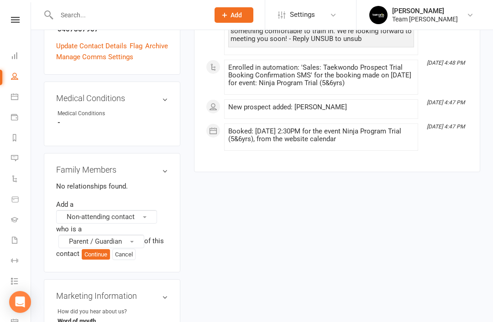
click at [99, 250] on button "Continue" at bounding box center [96, 255] width 28 height 11
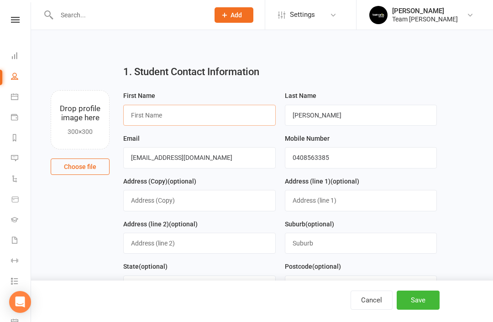
click at [186, 116] on input "text" at bounding box center [199, 115] width 152 height 21
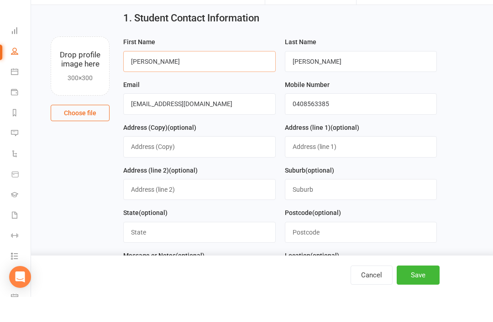
scroll to position [36, 0]
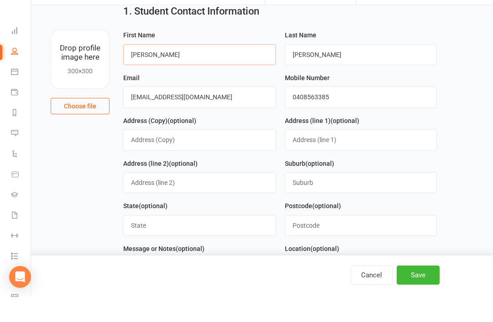
type input "Cheryl"
click at [416, 309] on button "Save" at bounding box center [417, 300] width 43 height 19
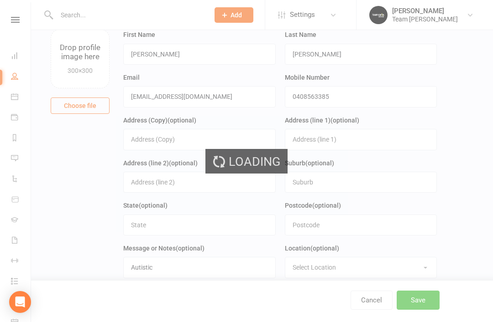
scroll to position [0, 0]
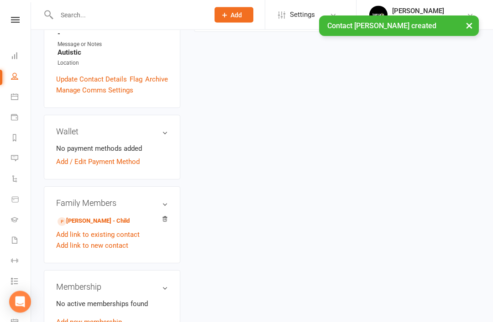
scroll to position [238, 0]
click at [108, 216] on link "Albert Henderson - Child" at bounding box center [93, 221] width 72 height 10
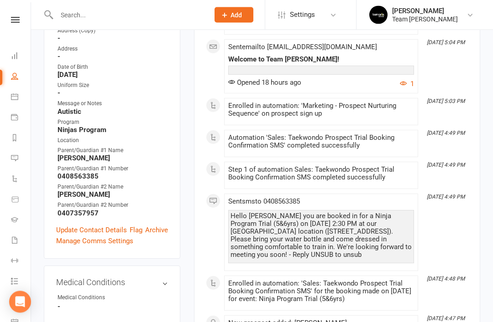
scroll to position [206, 0]
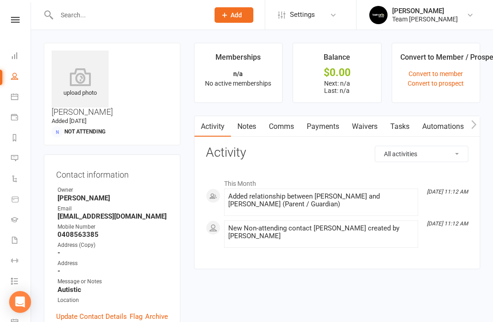
click at [369, 126] on link "Waivers" at bounding box center [364, 126] width 38 height 21
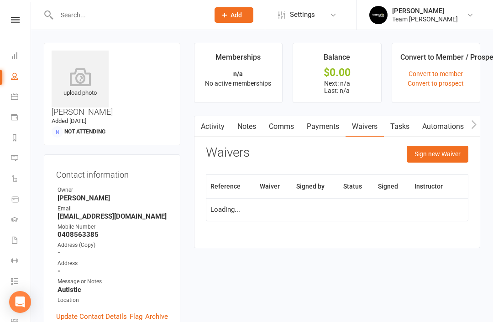
scroll to position [29, 0]
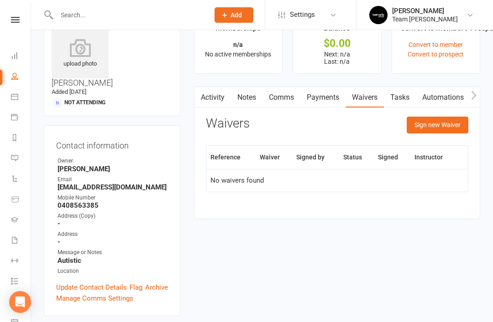
click at [447, 125] on button "Sign new Waiver" at bounding box center [437, 125] width 62 height 16
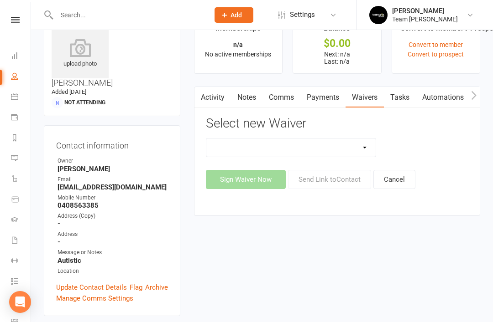
click at [360, 147] on select "Family Program Combination Member Waiver (3+ Family Members) Family Program Com…" at bounding box center [291, 148] width 170 height 18
select select "1515"
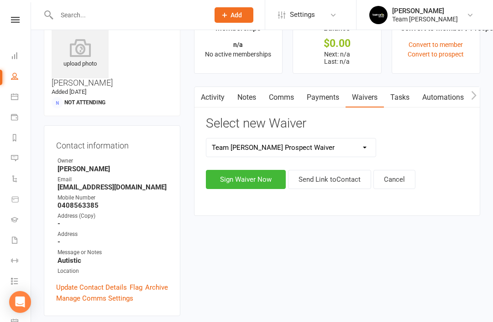
click at [335, 177] on button "Send Link to Contact" at bounding box center [329, 179] width 83 height 19
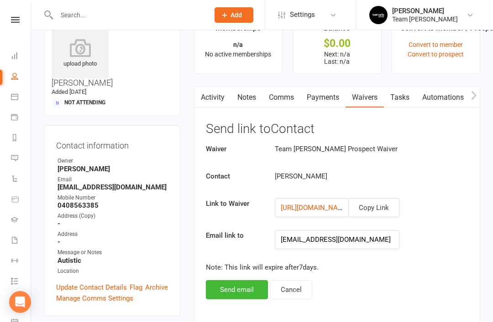
click at [245, 291] on button "Send email" at bounding box center [237, 290] width 62 height 19
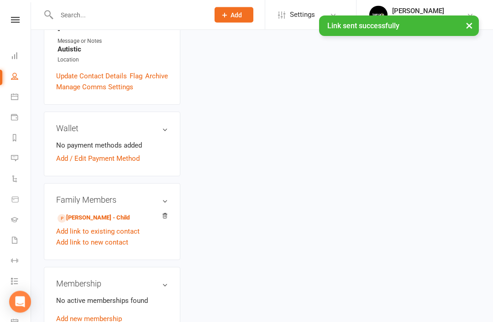
scroll to position [246, 0]
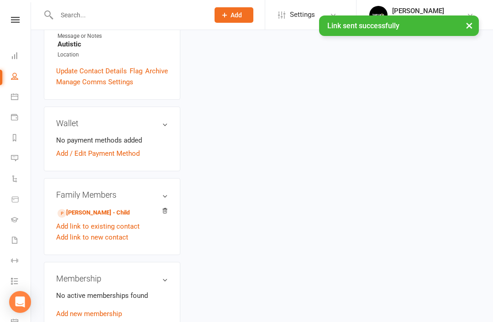
click at [107, 208] on link "Albert Henderson - Child" at bounding box center [93, 213] width 72 height 10
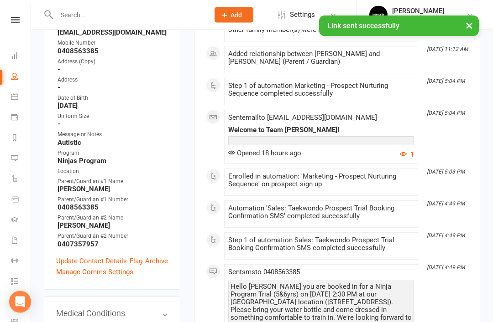
click at [107, 256] on link "Update Contact Details" at bounding box center [91, 261] width 71 height 11
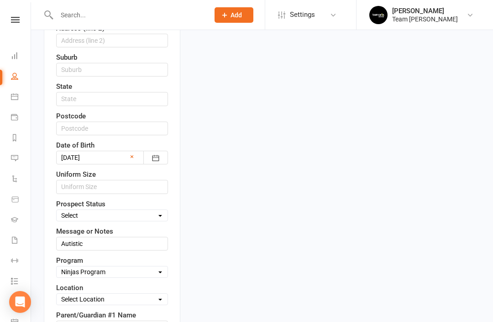
scroll to position [356, 0]
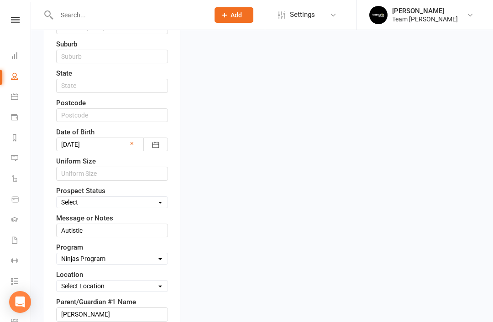
click at [154, 198] on select "Select Open Closed Website Lead Term Follow Up Waiting List Re-Target Funnel 1s…" at bounding box center [112, 203] width 111 height 10
select select "Open"
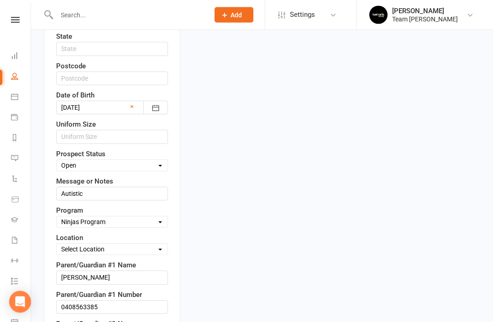
scroll to position [395, 0]
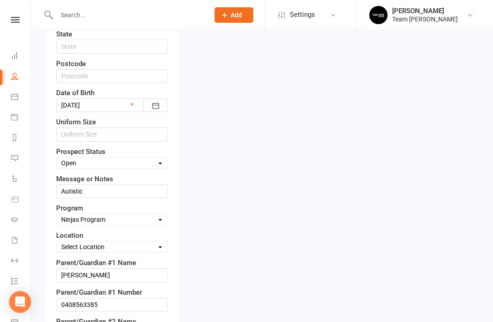
click at [155, 242] on select "Select Location Fitness Room Taekwondo Room" at bounding box center [112, 247] width 111 height 10
select select "1"
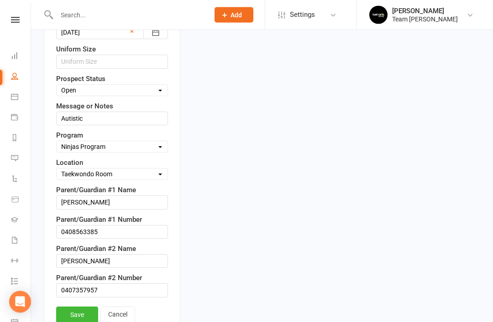
scroll to position [468, 0]
click at [80, 307] on link "Save" at bounding box center [77, 315] width 42 height 16
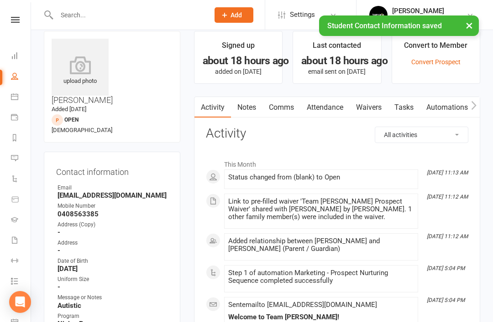
scroll to position [0, 0]
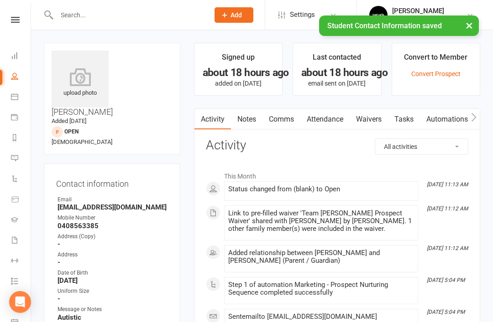
click at [19, 136] on link "Reports" at bounding box center [21, 139] width 21 height 21
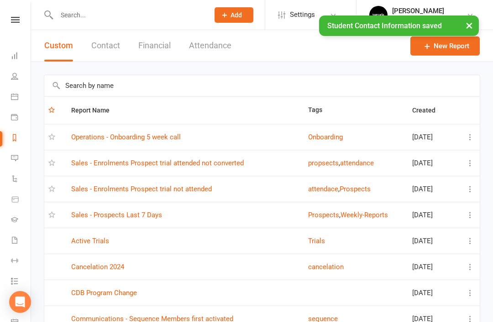
click at [111, 217] on link "Sales - Prospects Last 7 Days" at bounding box center [116, 215] width 91 height 8
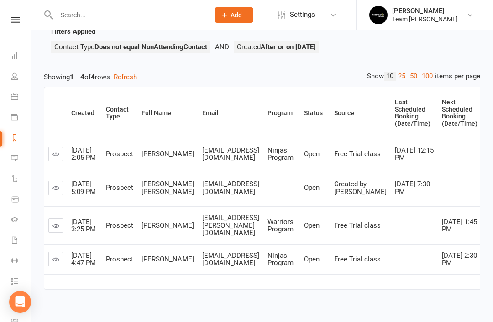
scroll to position [66, 0]
click at [59, 191] on icon at bounding box center [55, 187] width 7 height 7
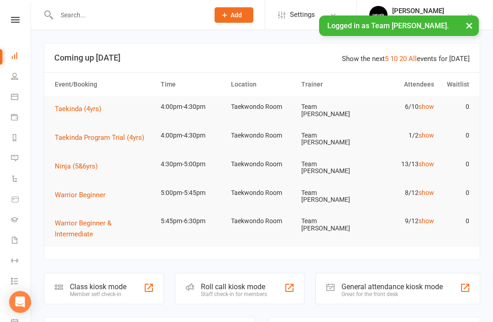
click at [127, 21] on input "text" at bounding box center [128, 15] width 149 height 13
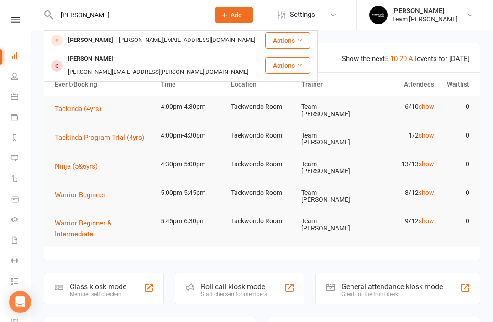
type input "Arlo"
click at [83, 38] on div "Arlo Glover" at bounding box center [90, 40] width 51 height 13
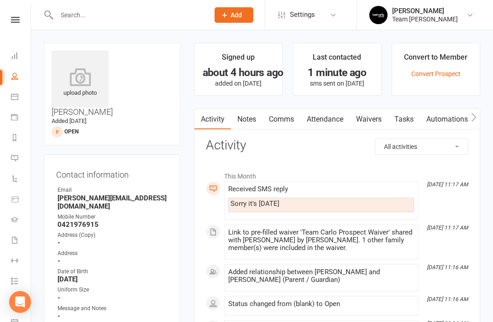
click at [471, 23] on link "Brooke Mollica Team Carlo Ivanhoe" at bounding box center [423, 15] width 109 height 18
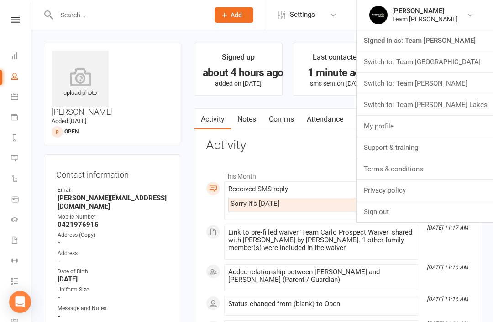
click at [452, 107] on link "Switch to: Team Carlo Taylors Lakes" at bounding box center [424, 104] width 136 height 21
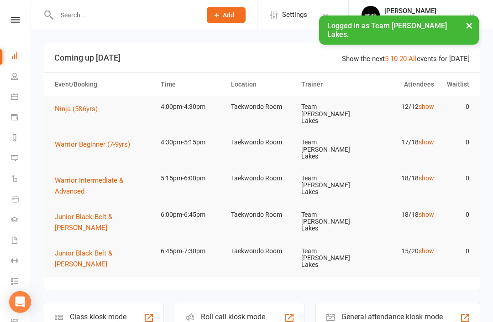
click at [16, 143] on link "Reports" at bounding box center [21, 139] width 21 height 21
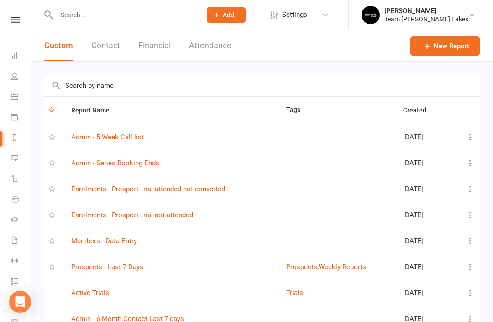
click at [130, 268] on link "Prospects - Last 7 Days" at bounding box center [107, 267] width 72 height 8
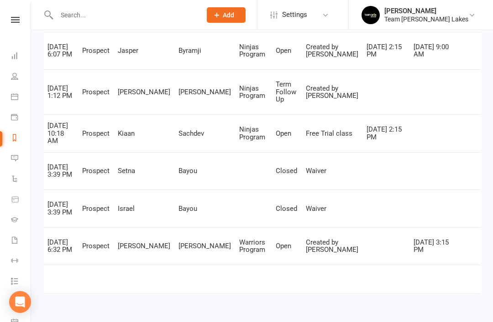
scroll to position [0, 24]
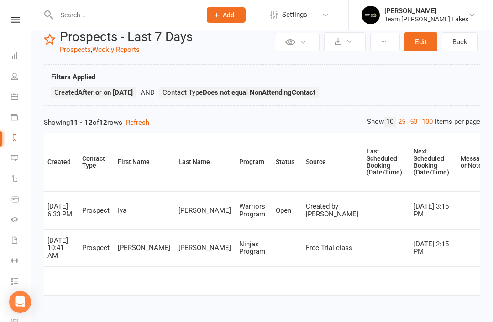
scroll to position [0, 6]
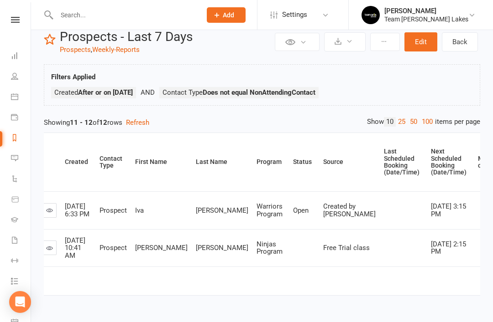
click at [56, 247] on link at bounding box center [49, 248] width 15 height 15
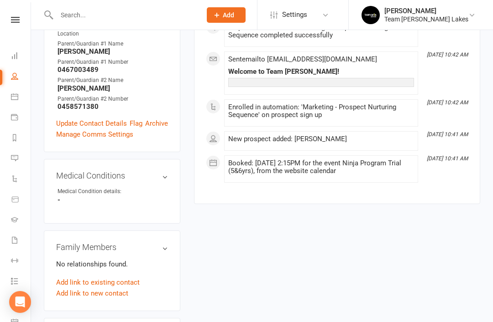
scroll to position [383, 0]
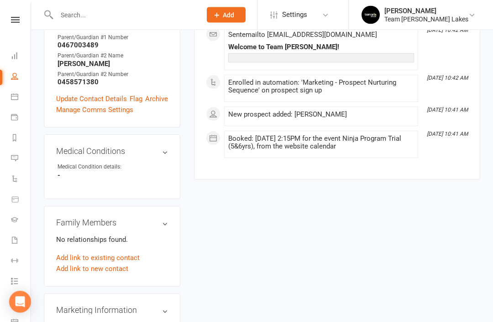
click at [106, 264] on link "Add link to new contact" at bounding box center [92, 269] width 72 height 11
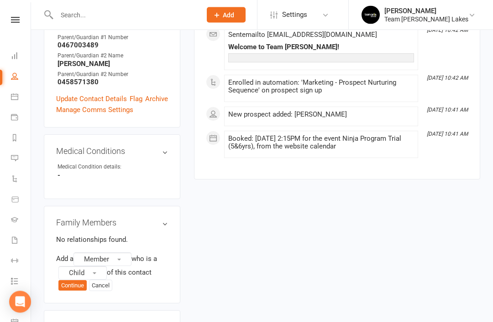
scroll to position [383, 0]
click at [129, 253] on button "Member" at bounding box center [102, 260] width 58 height 14
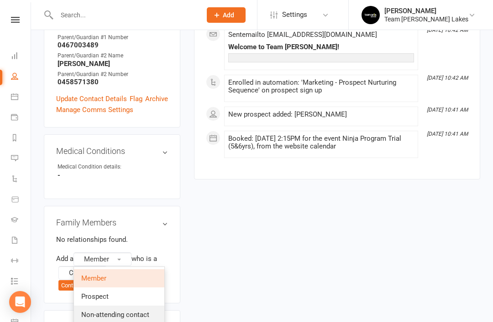
click at [124, 311] on span "Non-attending contact" at bounding box center [115, 315] width 68 height 8
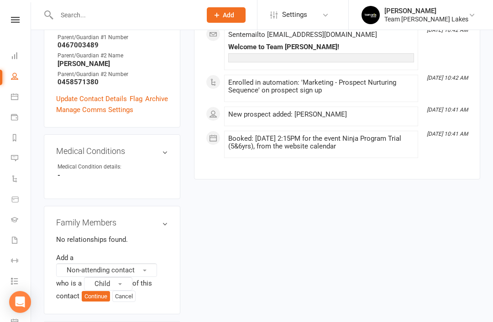
click at [125, 277] on button "Child" at bounding box center [108, 284] width 48 height 14
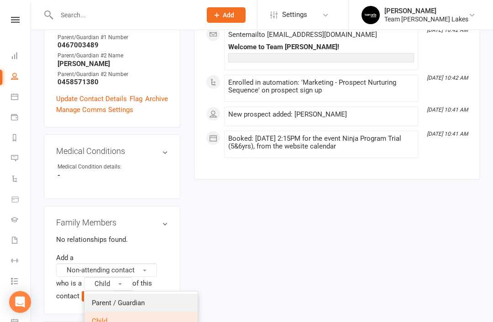
click at [148, 294] on link "Parent / Guardian" at bounding box center [140, 303] width 113 height 18
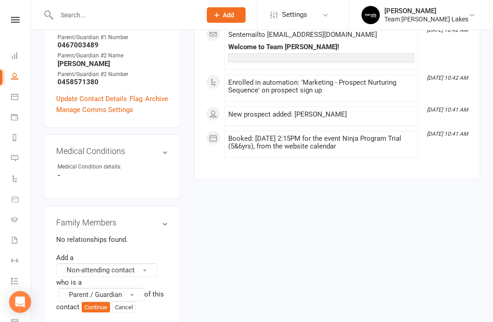
click at [104, 302] on button "Continue" at bounding box center [96, 307] width 28 height 11
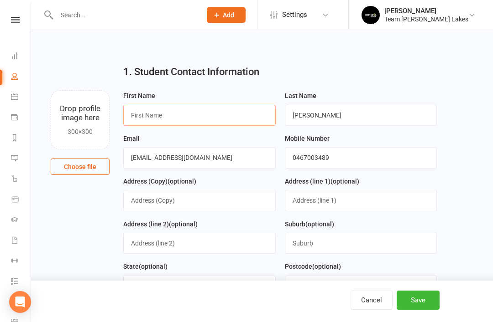
click at [211, 121] on input "text" at bounding box center [199, 115] width 152 height 21
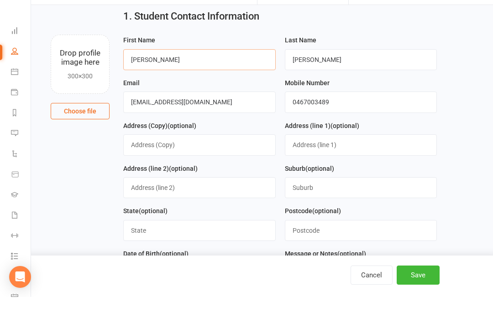
scroll to position [34, 0]
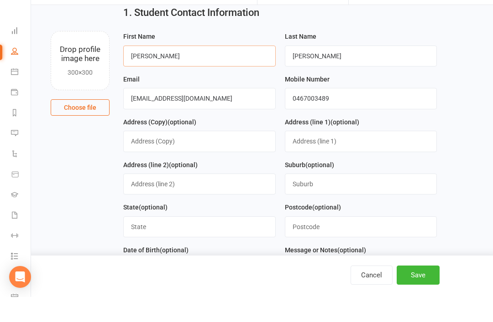
type input "Valentina"
click at [414, 306] on button "Save" at bounding box center [417, 300] width 43 height 19
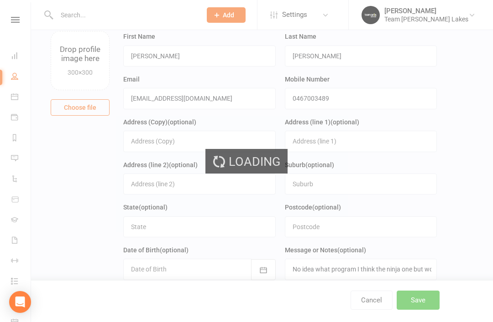
scroll to position [0, 0]
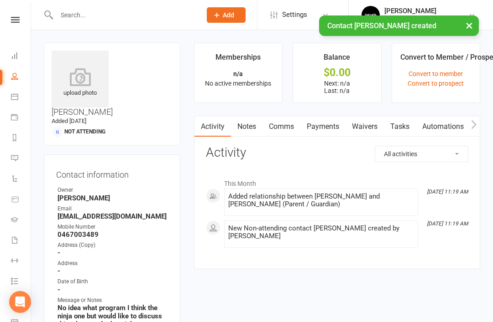
click at [373, 130] on link "Waivers" at bounding box center [364, 126] width 38 height 21
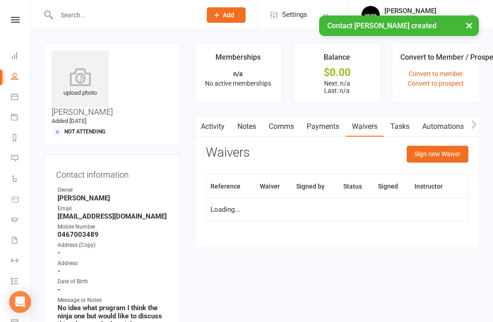
scroll to position [29, 0]
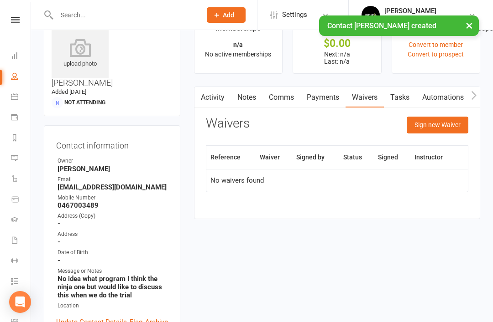
click at [445, 123] on button "Sign new Waiver" at bounding box center [437, 125] width 62 height 16
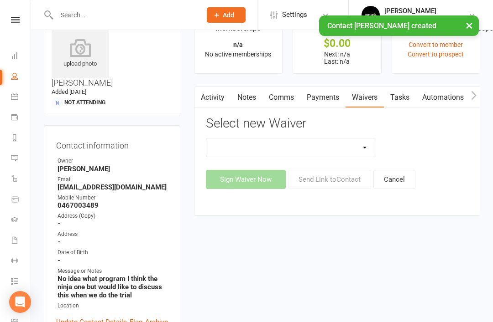
click at [360, 149] on select "Family Program Combination Member Waiver (3+ Family Members) Family Program Com…" at bounding box center [291, 148] width 170 height 18
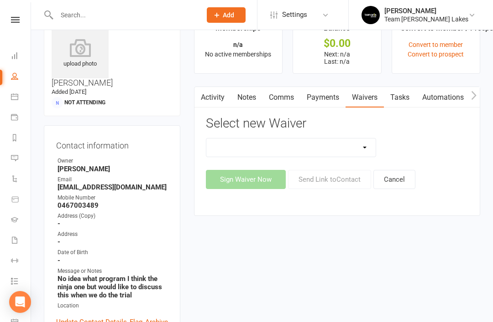
select select "2"
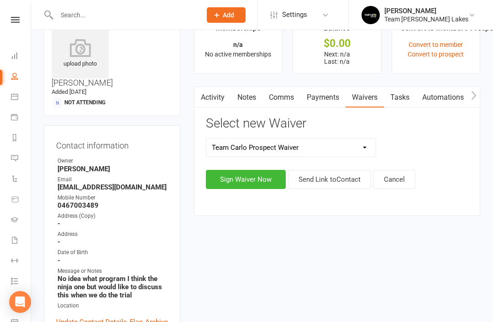
click at [337, 178] on button "Send Link to Contact" at bounding box center [329, 179] width 83 height 19
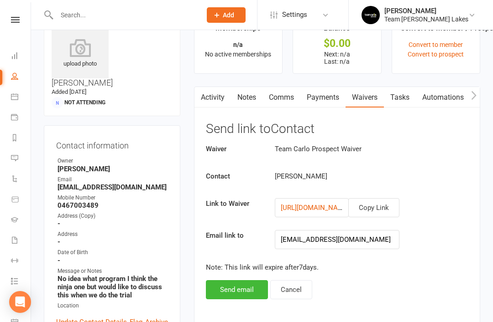
click at [239, 289] on button "Send email" at bounding box center [237, 290] width 62 height 19
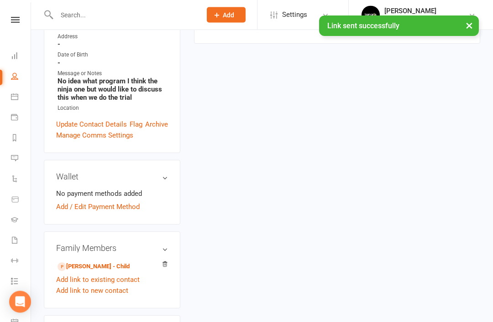
scroll to position [227, 0]
click at [99, 262] on link "Dante Lococo - Child" at bounding box center [93, 267] width 72 height 10
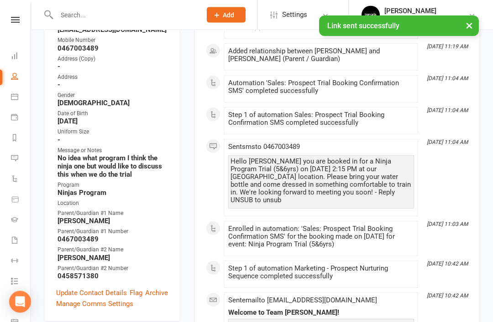
click at [98, 288] on link "Update Contact Details" at bounding box center [91, 293] width 71 height 11
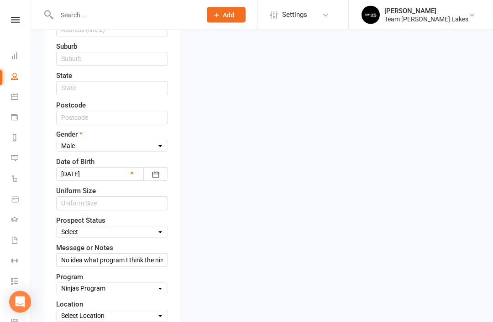
click at [156, 228] on select "Select Open Closed Website Lead Term Follow Up Waiting List Re-Target Funnel 1s…" at bounding box center [112, 233] width 111 height 10
select select "Open"
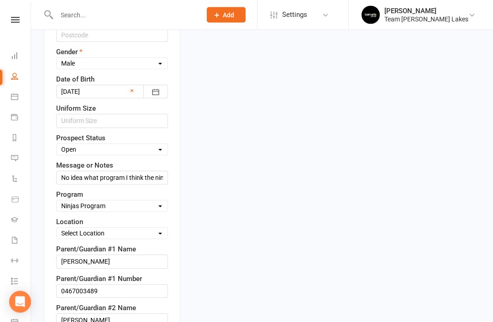
scroll to position [452, 0]
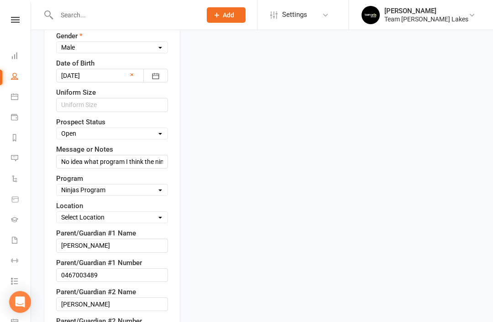
click at [153, 213] on select "Select Location Taekwondo Room" at bounding box center [112, 218] width 111 height 10
select select "0"
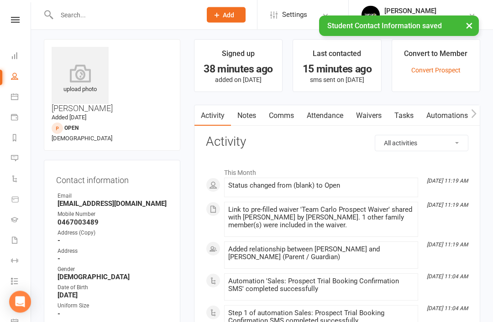
scroll to position [0, 0]
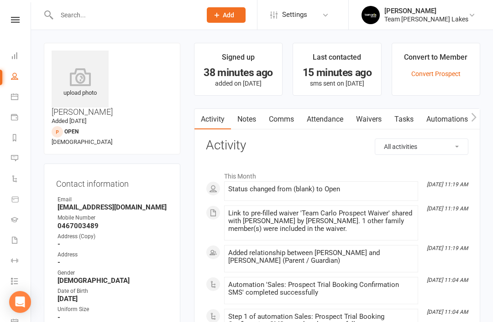
click at [19, 136] on link "Reports" at bounding box center [21, 139] width 21 height 21
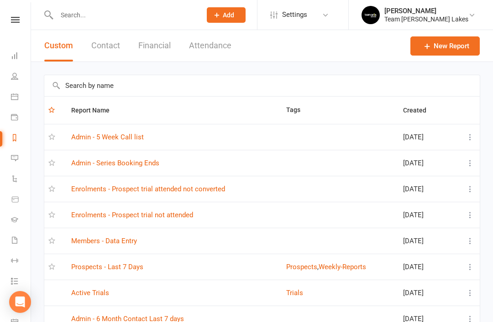
click at [124, 267] on link "Prospects - Last 7 Days" at bounding box center [107, 267] width 72 height 8
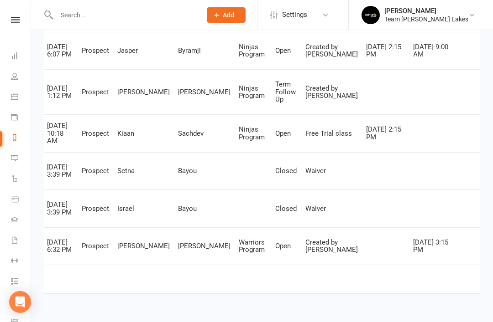
scroll to position [0, 24]
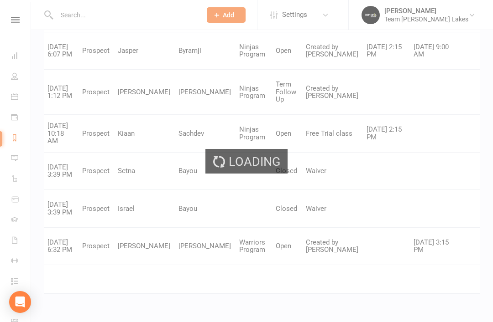
scroll to position [20, 0]
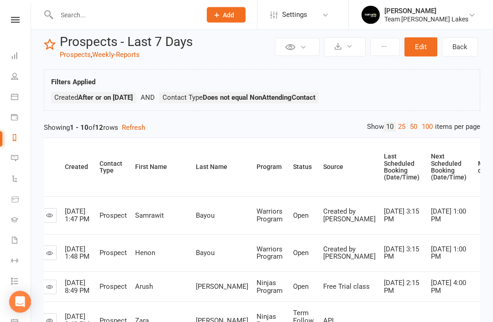
scroll to position [0, 0]
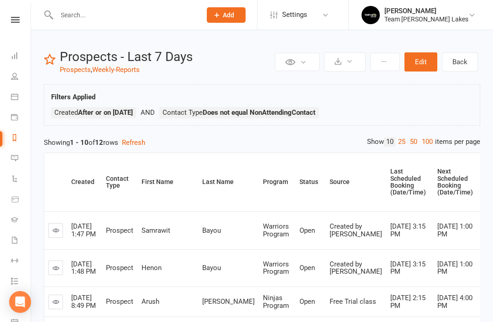
click at [140, 10] on input "text" at bounding box center [124, 15] width 141 height 13
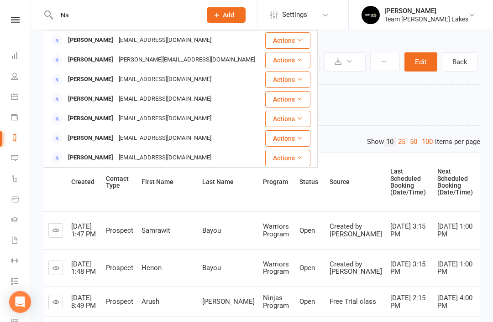
type input "N"
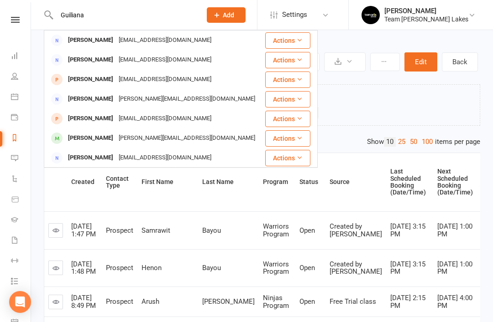
type input "Guiliana"
click at [98, 138] on div "[PERSON_NAME]" at bounding box center [90, 138] width 51 height 13
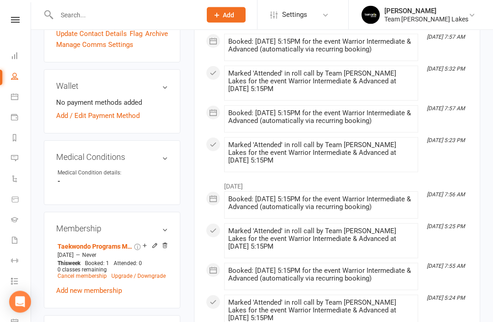
scroll to position [461, 0]
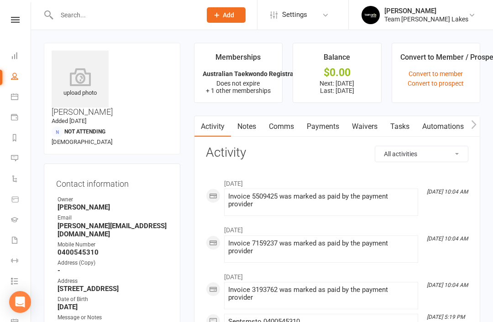
click at [291, 126] on link "Comms" at bounding box center [281, 126] width 38 height 21
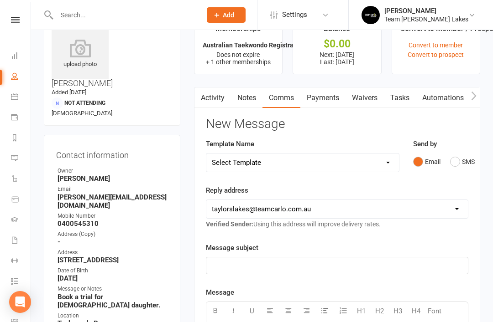
scroll to position [29, 0]
click at [387, 164] on select "Select Template [SMS] Delivery - Class change advice [SMS] Direct Debit - AT Pa…" at bounding box center [302, 162] width 192 height 18
select select "13"
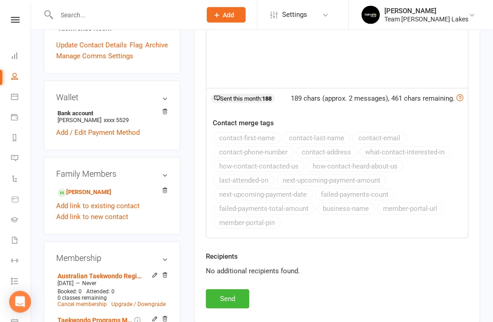
click at [225, 297] on button "Send" at bounding box center [227, 299] width 43 height 19
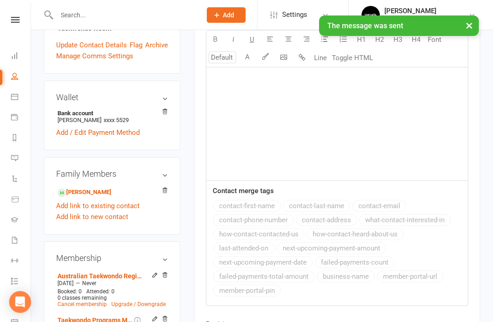
select select
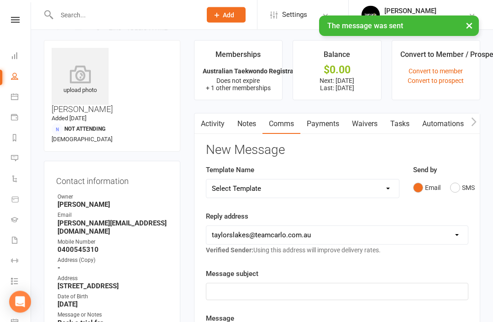
scroll to position [0, 0]
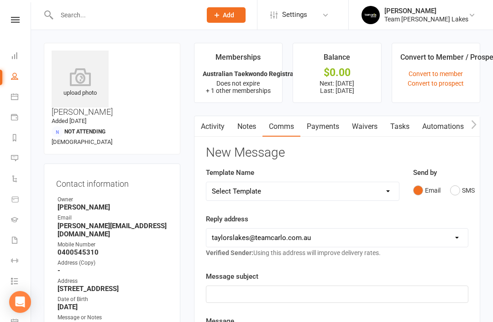
click at [217, 127] on link "Activity" at bounding box center [212, 126] width 36 height 21
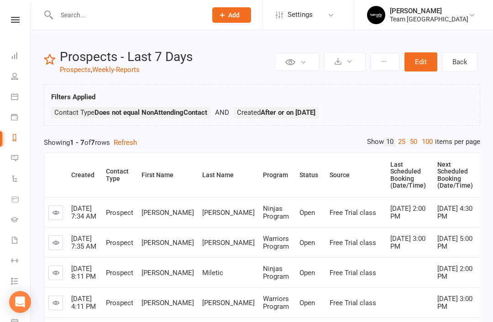
click at [14, 99] on icon at bounding box center [14, 96] width 7 height 7
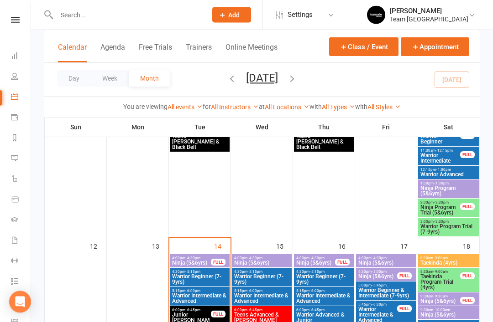
scroll to position [364, 0]
click at [164, 50] on button "Free Trials" at bounding box center [155, 53] width 33 height 20
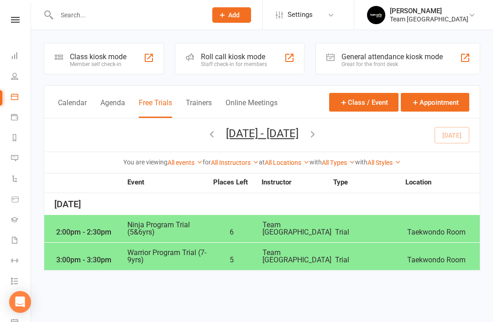
click at [73, 101] on button "Calendar" at bounding box center [72, 109] width 29 height 20
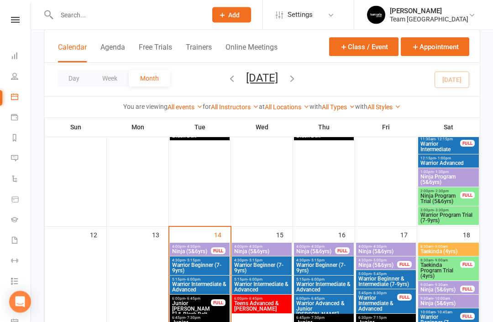
click at [445, 271] on span "Taekinda Program Trial (4yrs)" at bounding box center [440, 271] width 41 height 16
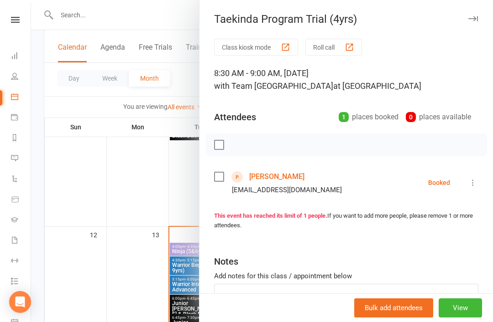
click at [476, 18] on icon "button" at bounding box center [473, 18] width 10 height 5
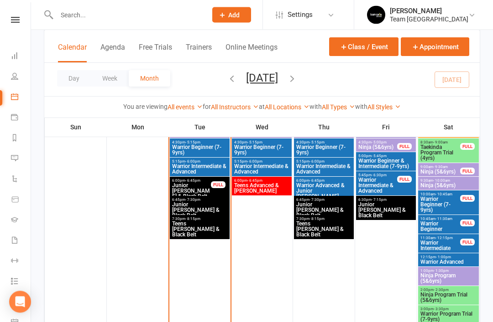
scroll to position [498, 0]
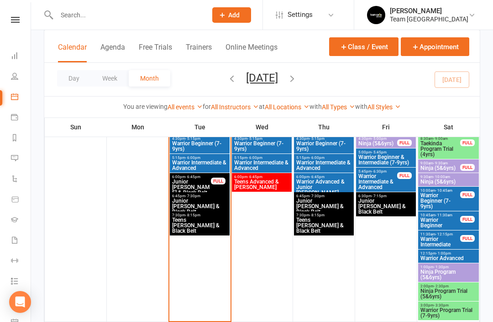
click at [445, 292] on span "Ninja Program Trial (5&6yrs)" at bounding box center [448, 294] width 57 height 11
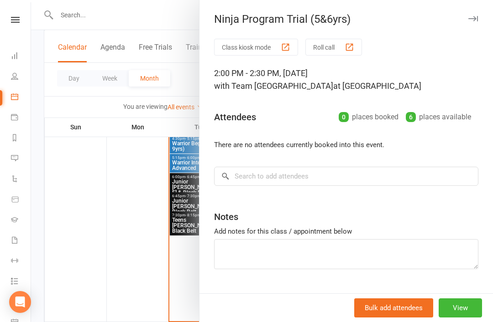
click at [475, 20] on icon "button" at bounding box center [473, 18] width 10 height 5
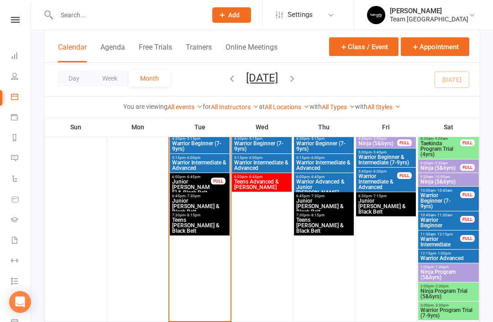
click at [446, 315] on span "Warrior Program Trial (7-9yrs)" at bounding box center [448, 313] width 57 height 11
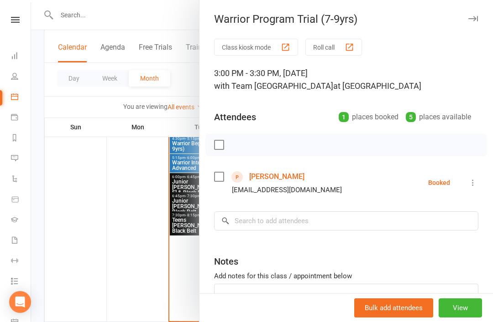
click at [477, 16] on button "button" at bounding box center [472, 18] width 11 height 11
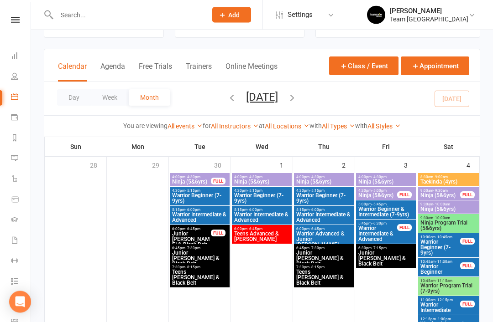
scroll to position [17, 0]
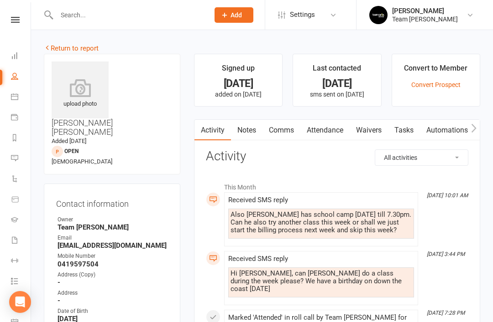
click at [14, 137] on icon at bounding box center [14, 137] width 7 height 7
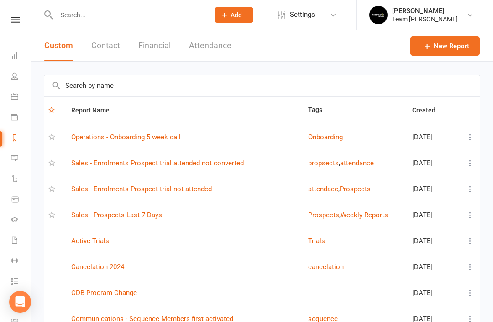
click at [136, 213] on link "Sales - Prospects Last 7 Days" at bounding box center [116, 215] width 91 height 8
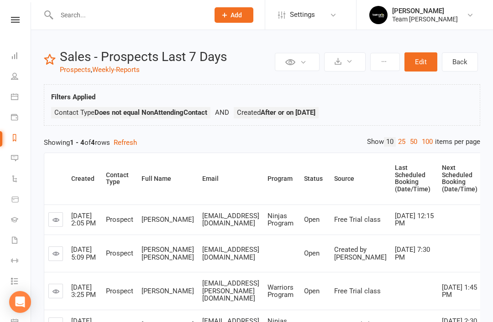
click at [15, 100] on link "Calendar" at bounding box center [21, 98] width 21 height 21
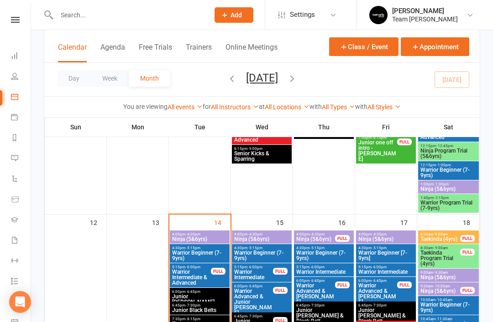
scroll to position [393, 0]
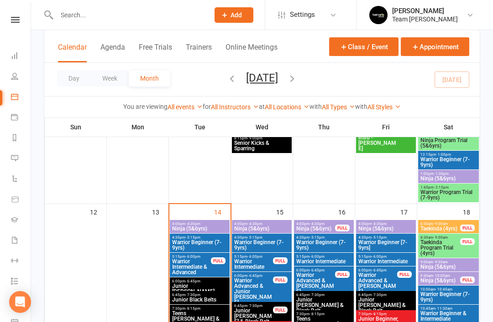
click at [448, 250] on span "Taekinda Program Trial (4yrs)" at bounding box center [440, 248] width 41 height 16
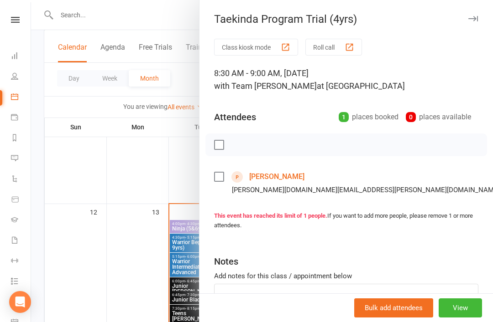
click at [280, 180] on link "[PERSON_NAME]" at bounding box center [276, 177] width 55 height 15
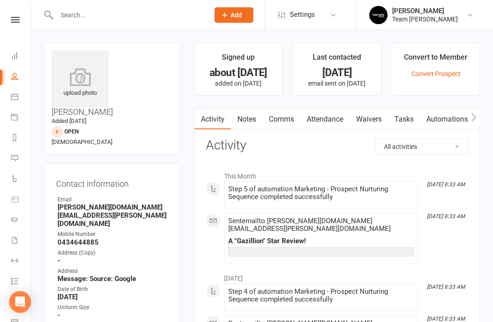
click at [21, 99] on link "Calendar" at bounding box center [21, 98] width 21 height 21
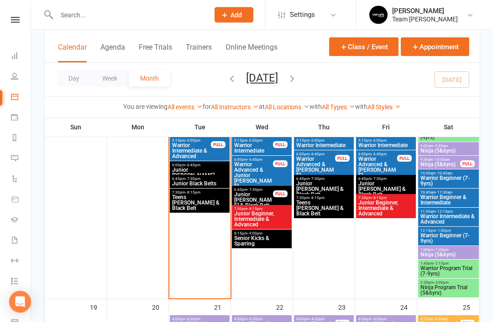
scroll to position [510, 0]
click at [451, 273] on span "Warrior Program Trial (7-9yrs)" at bounding box center [448, 271] width 57 height 11
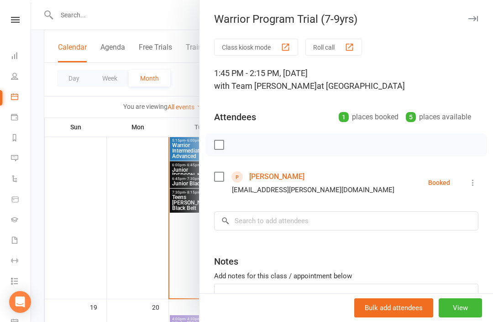
click at [474, 20] on icon "button" at bounding box center [473, 18] width 10 height 5
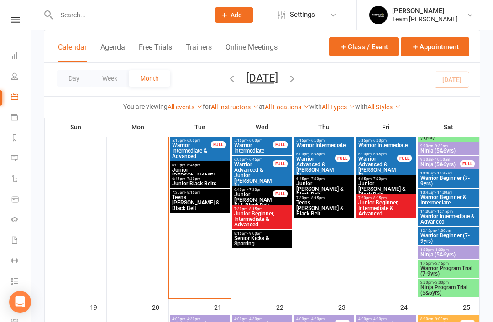
click at [451, 287] on span "Ninja Program Trial (5&6yrs)" at bounding box center [448, 290] width 57 height 11
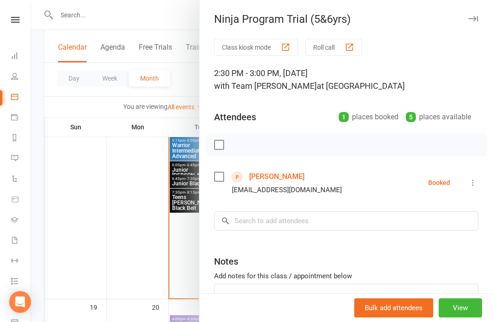
click at [474, 23] on button "button" at bounding box center [472, 18] width 11 height 11
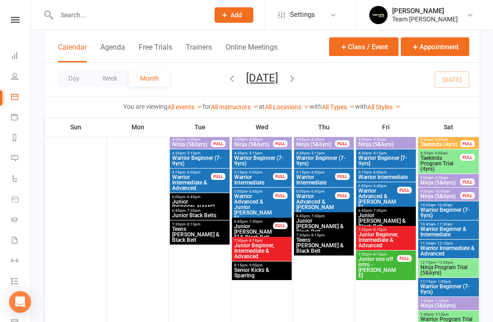
scroll to position [257, 0]
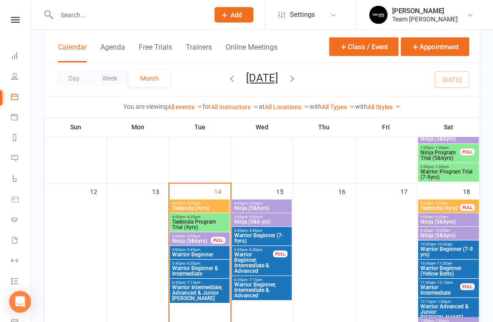
scroll to position [384, 0]
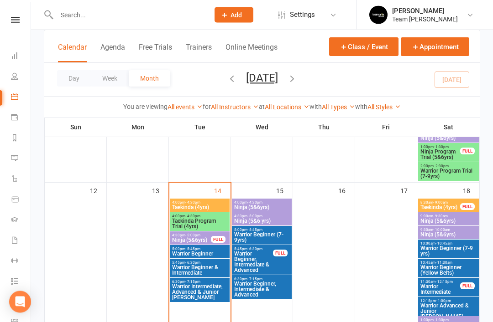
click at [202, 219] on span "Taekinda Program Trial (4yrs)" at bounding box center [200, 224] width 56 height 11
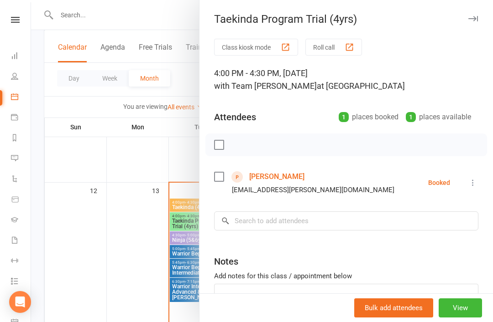
click at [291, 177] on link "[PERSON_NAME]" at bounding box center [276, 177] width 55 height 15
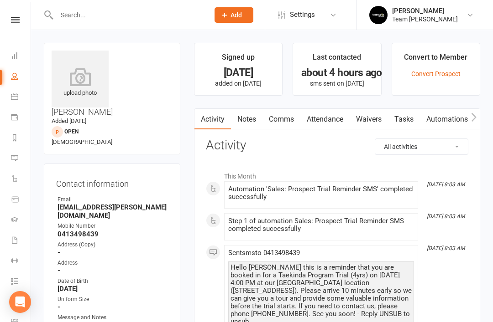
click at [251, 125] on link "Notes" at bounding box center [246, 119] width 31 height 21
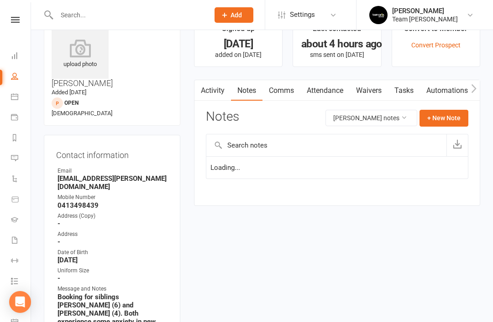
scroll to position [29, 0]
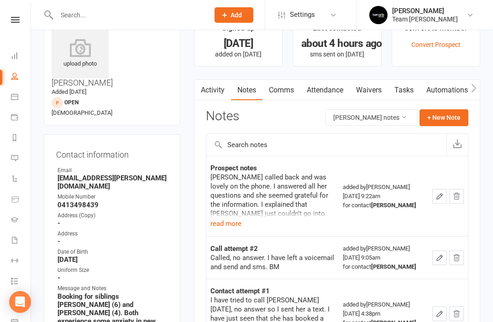
click at [226, 226] on button "read more" at bounding box center [225, 223] width 31 height 11
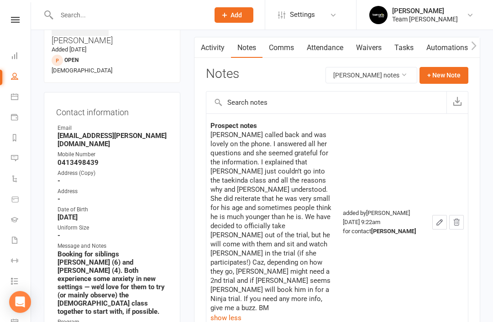
scroll to position [0, 0]
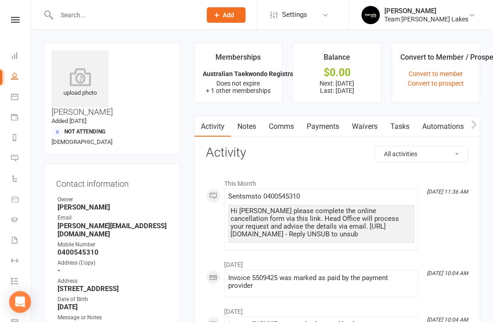
click at [15, 99] on icon at bounding box center [14, 96] width 7 height 7
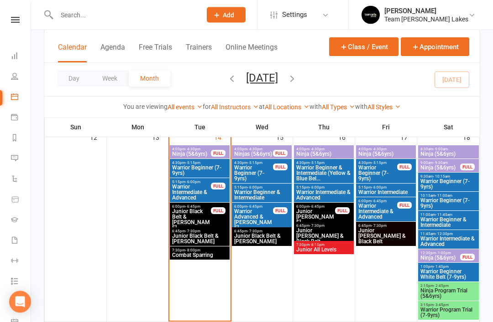
scroll to position [460, 0]
click at [451, 292] on span "Ninja Program Trial (5&6yrs)" at bounding box center [448, 293] width 57 height 11
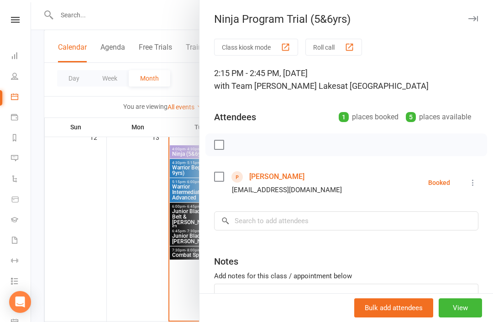
click at [475, 18] on icon "button" at bounding box center [473, 18] width 10 height 5
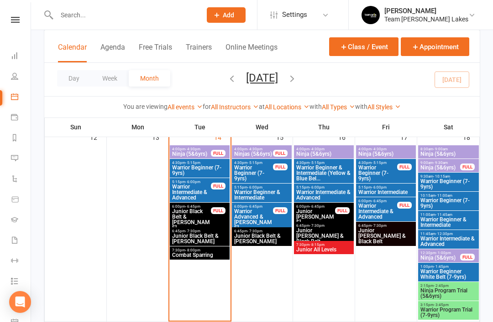
click at [447, 313] on span "Warrior Program Trial (7-9yrs)" at bounding box center [448, 312] width 57 height 11
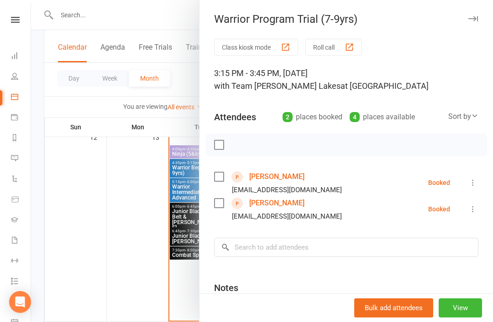
click at [282, 178] on link "[PERSON_NAME]" at bounding box center [276, 177] width 55 height 15
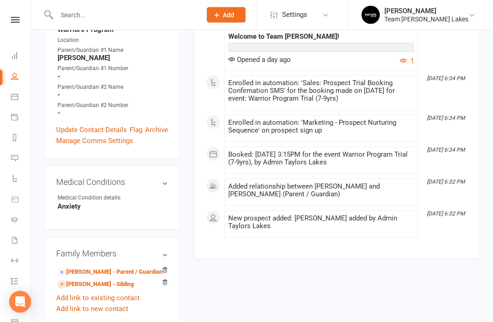
scroll to position [343, 0]
click at [110, 280] on link "[PERSON_NAME] - Sibling" at bounding box center [95, 285] width 76 height 10
